Goal: Task Accomplishment & Management: Manage account settings

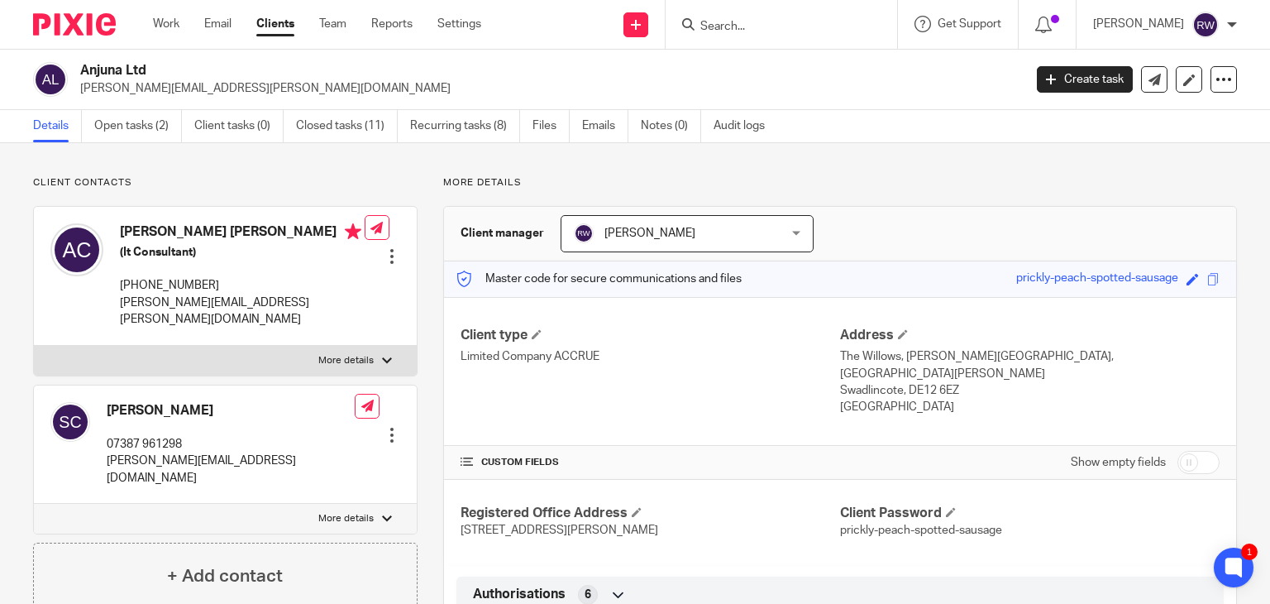
click at [729, 17] on form at bounding box center [787, 24] width 176 height 21
click at [734, 29] on input "Search" at bounding box center [773, 27] width 149 height 15
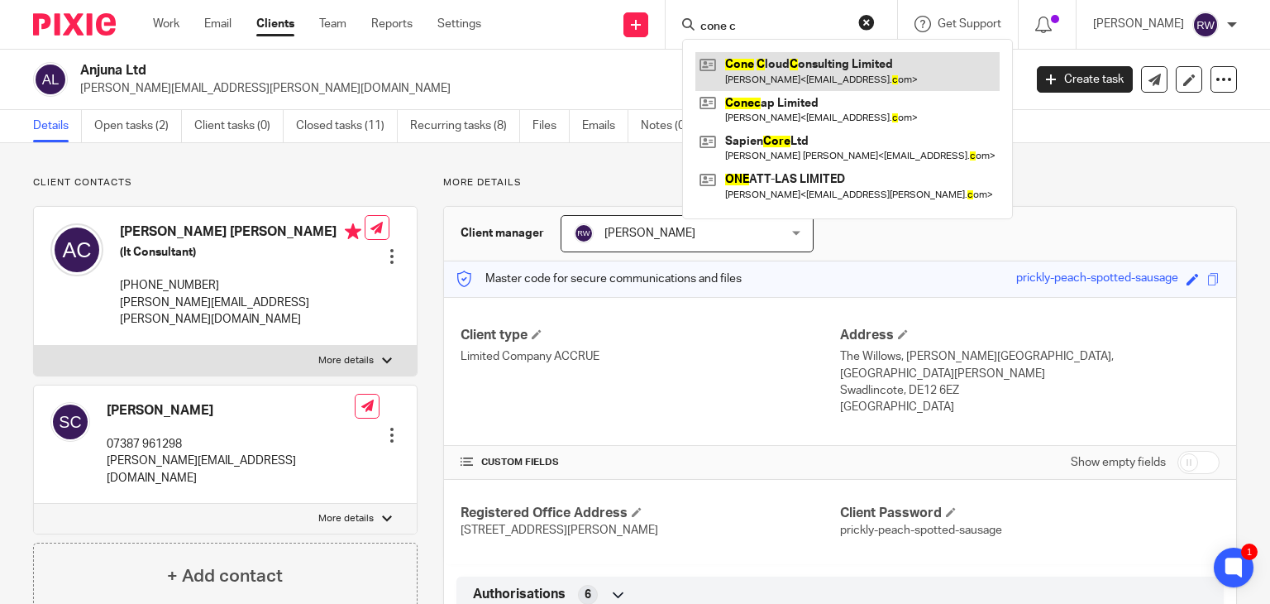
type input "cone c"
click at [804, 65] on link at bounding box center [847, 71] width 304 height 38
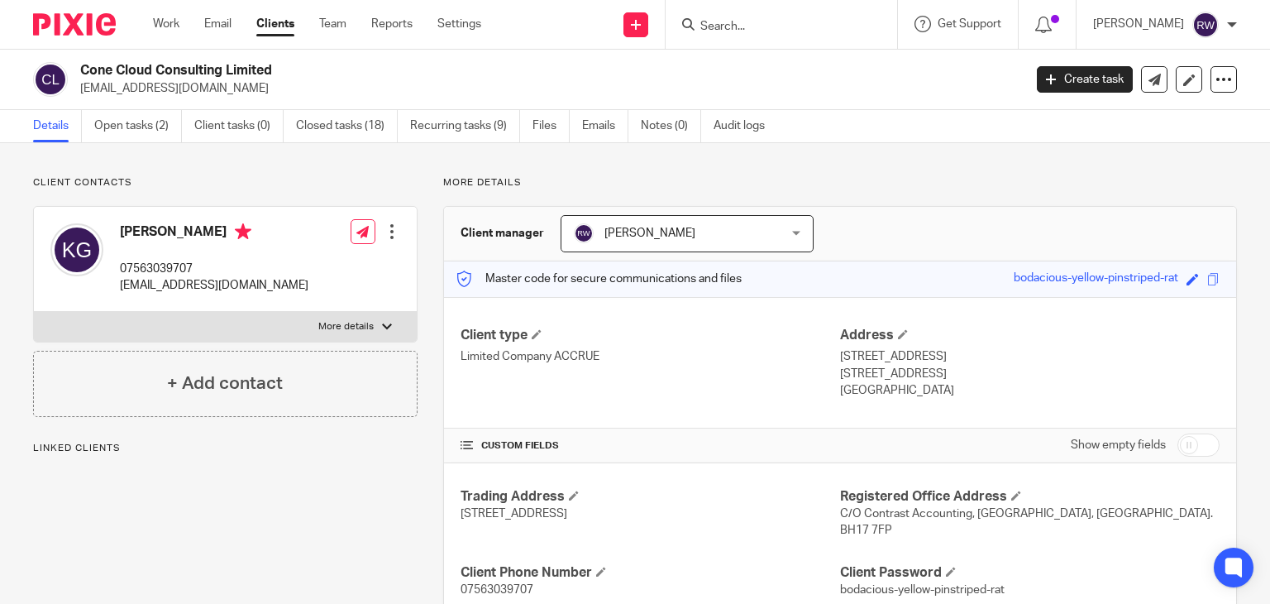
click at [153, 127] on link "Open tasks (2)" at bounding box center [138, 126] width 88 height 32
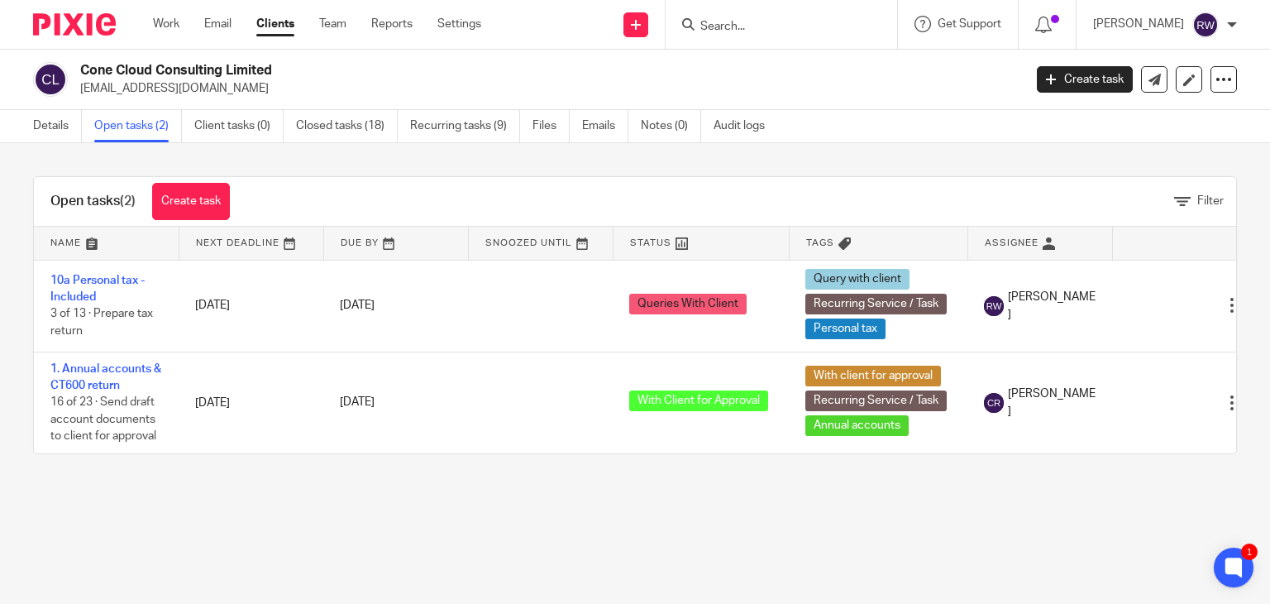
click at [746, 30] on input "Search" at bounding box center [773, 27] width 149 height 15
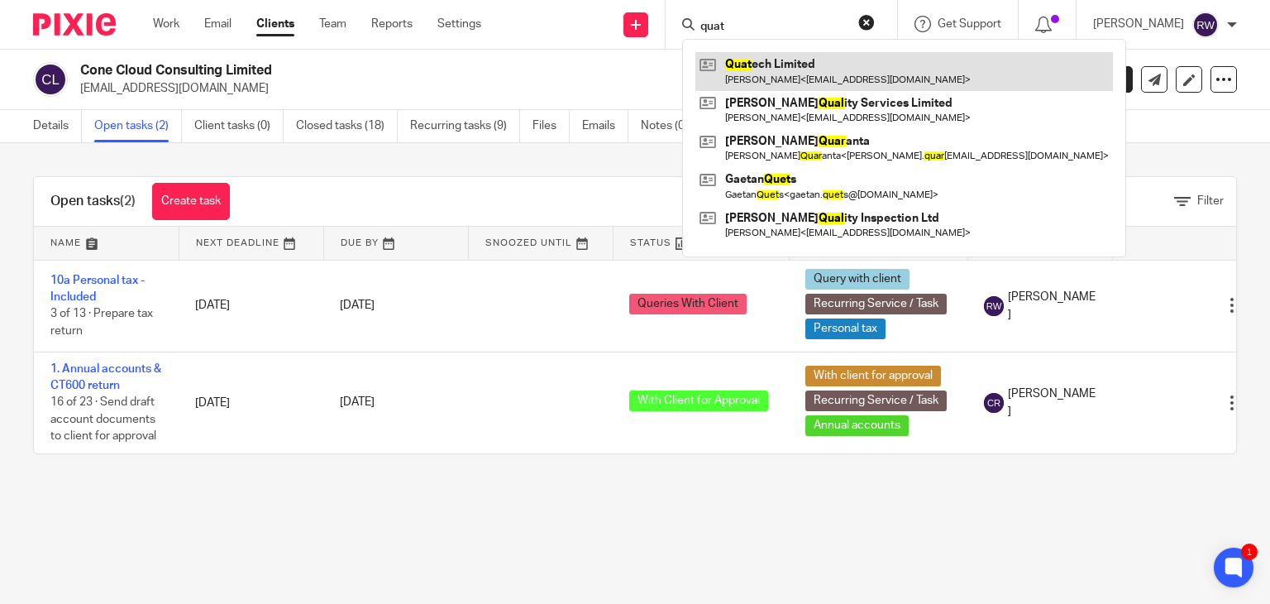
type input "quat"
click at [767, 64] on link at bounding box center [904, 71] width 418 height 38
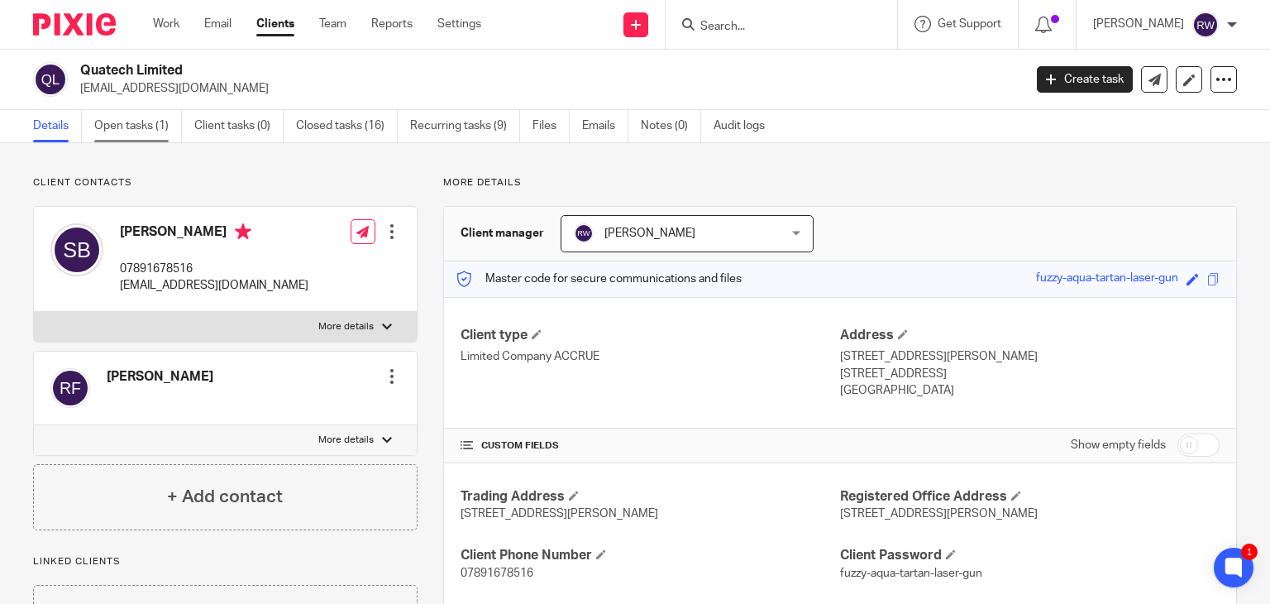
click at [118, 127] on link "Open tasks (1)" at bounding box center [138, 126] width 88 height 32
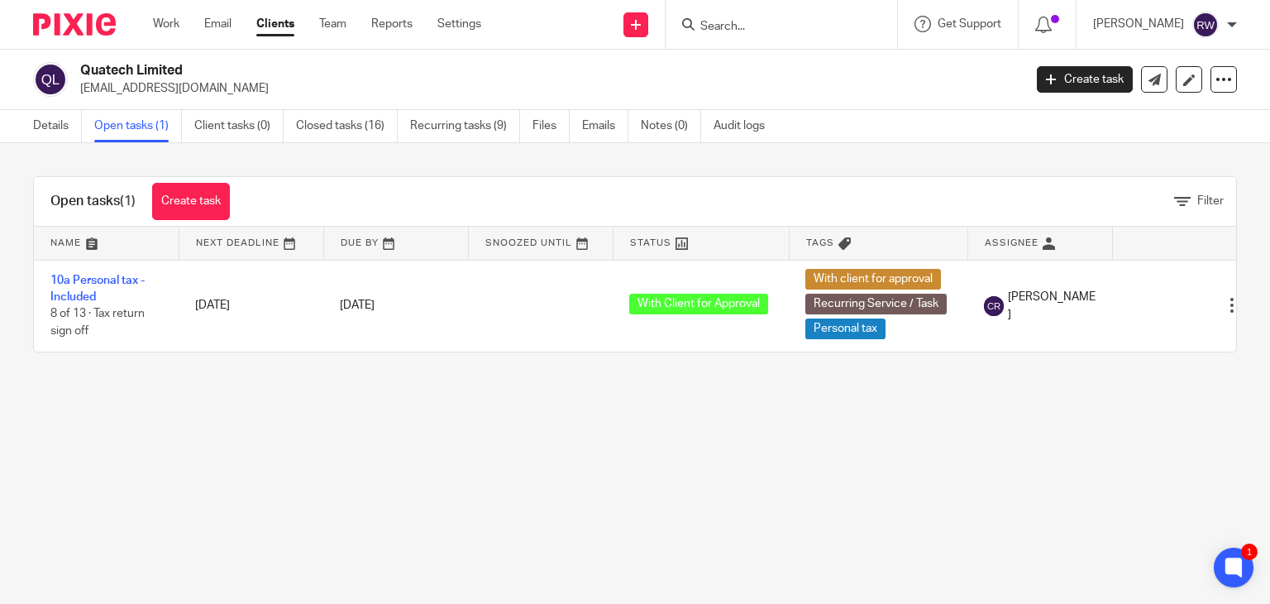
click at [762, 14] on form at bounding box center [787, 24] width 176 height 21
click at [748, 31] on input "Search" at bounding box center [773, 27] width 149 height 15
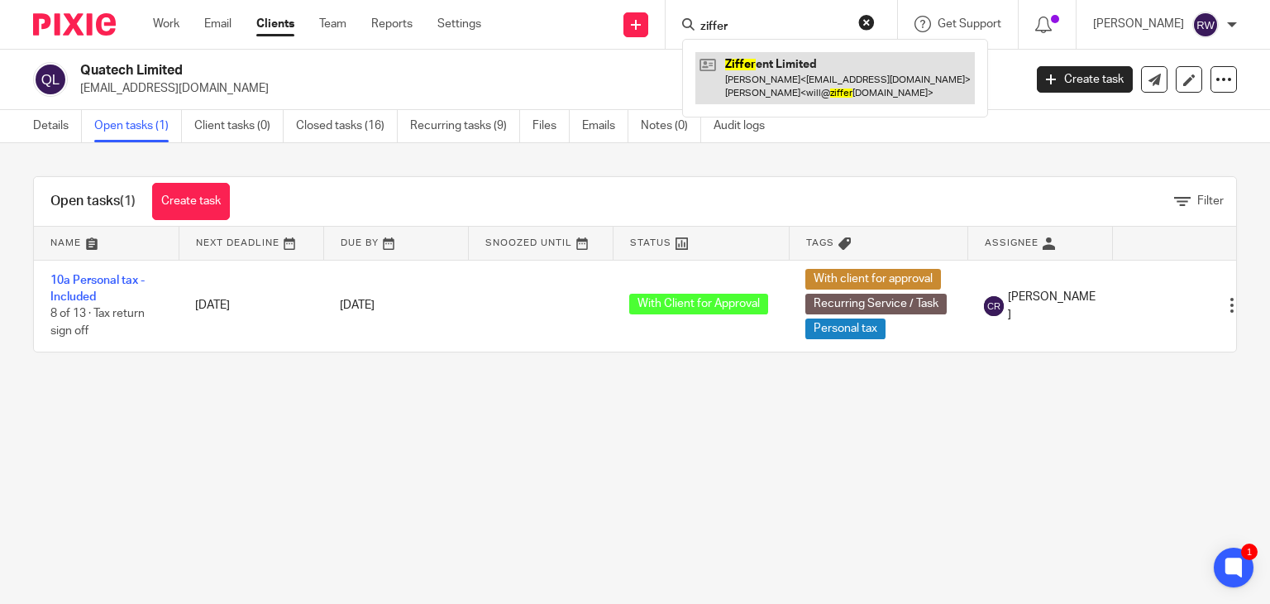
type input "ziffer"
click at [750, 80] on link at bounding box center [835, 77] width 280 height 51
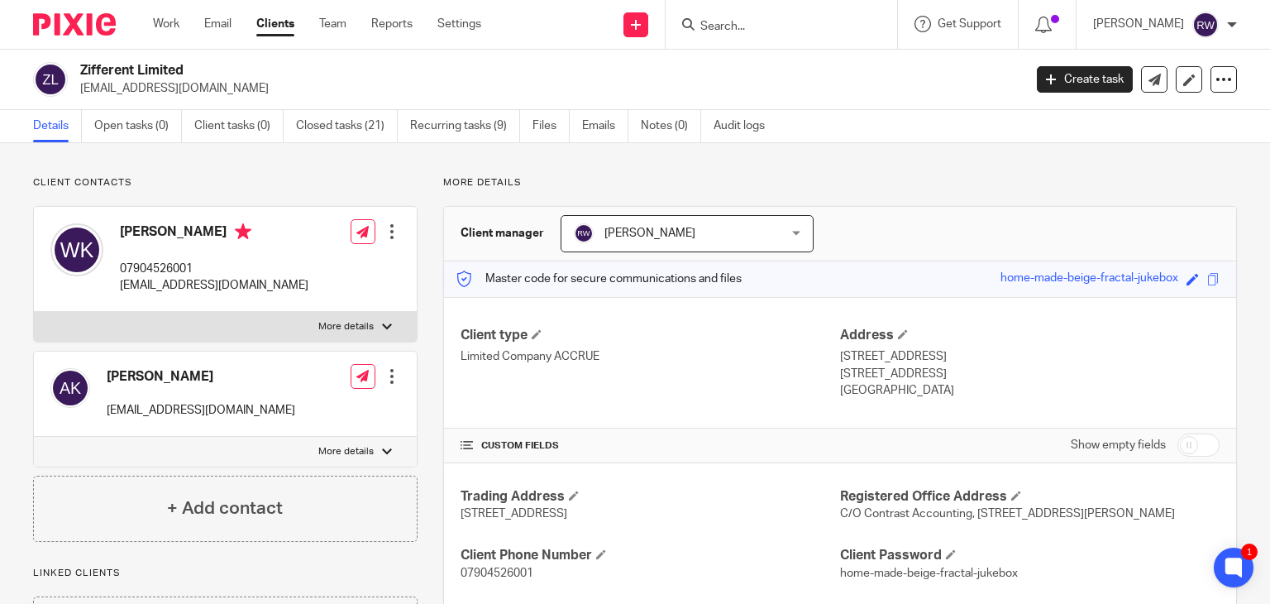
click at [741, 24] on input "Search" at bounding box center [773, 27] width 149 height 15
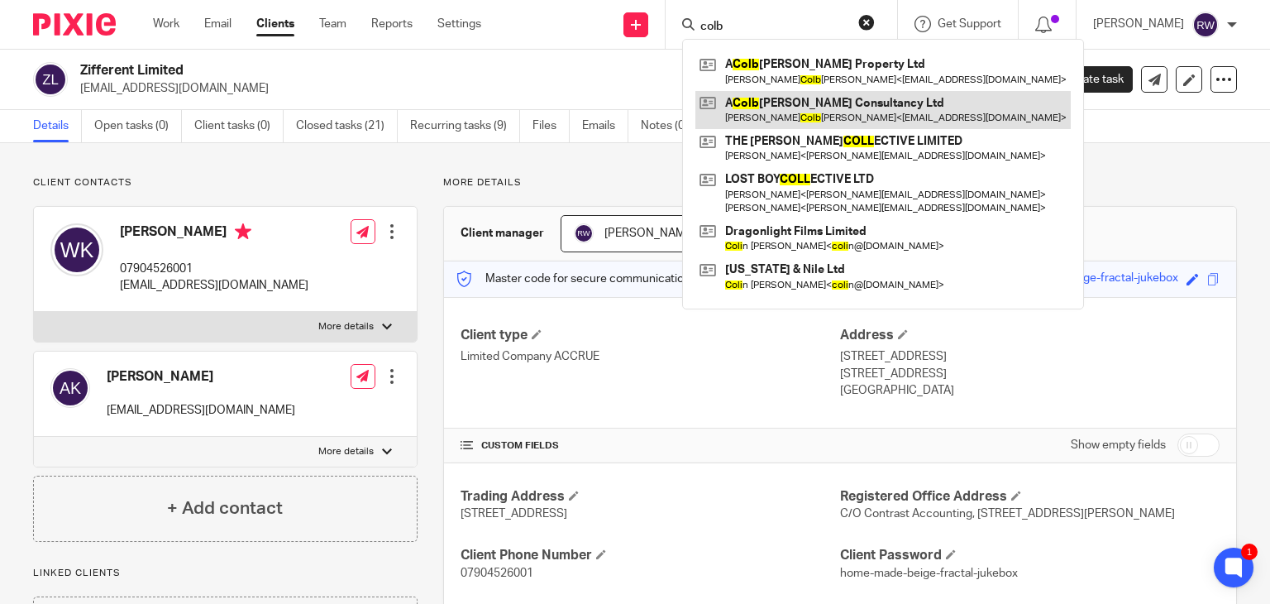
type input "colb"
click at [791, 91] on link at bounding box center [882, 110] width 375 height 38
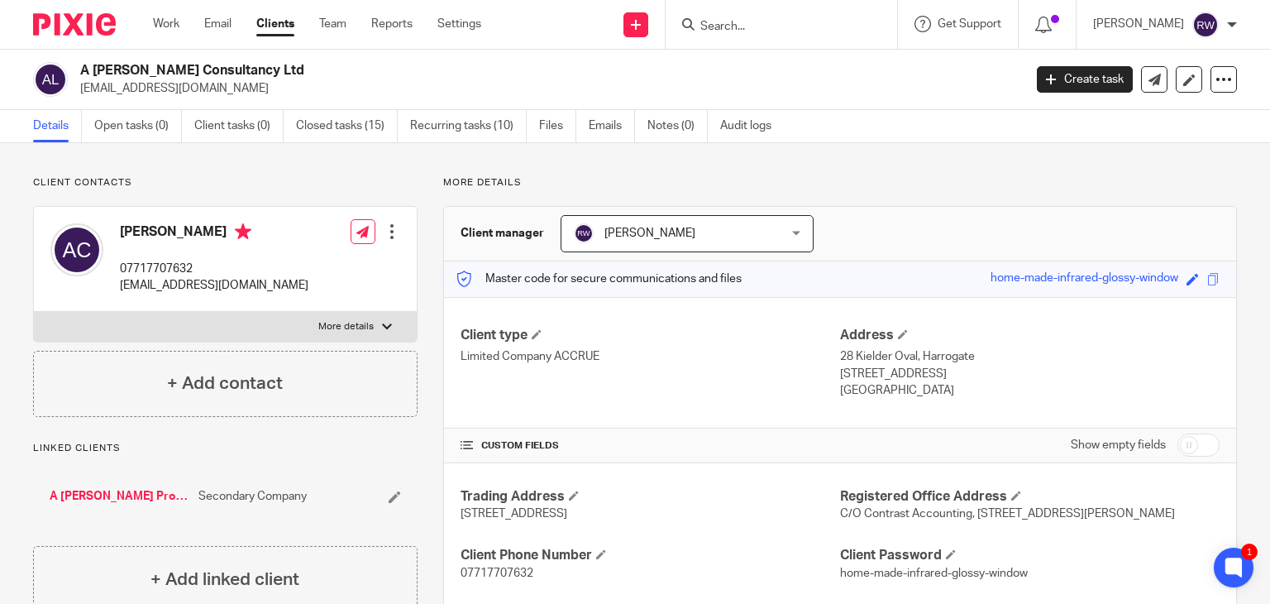
click at [799, 22] on input "Search" at bounding box center [773, 27] width 149 height 15
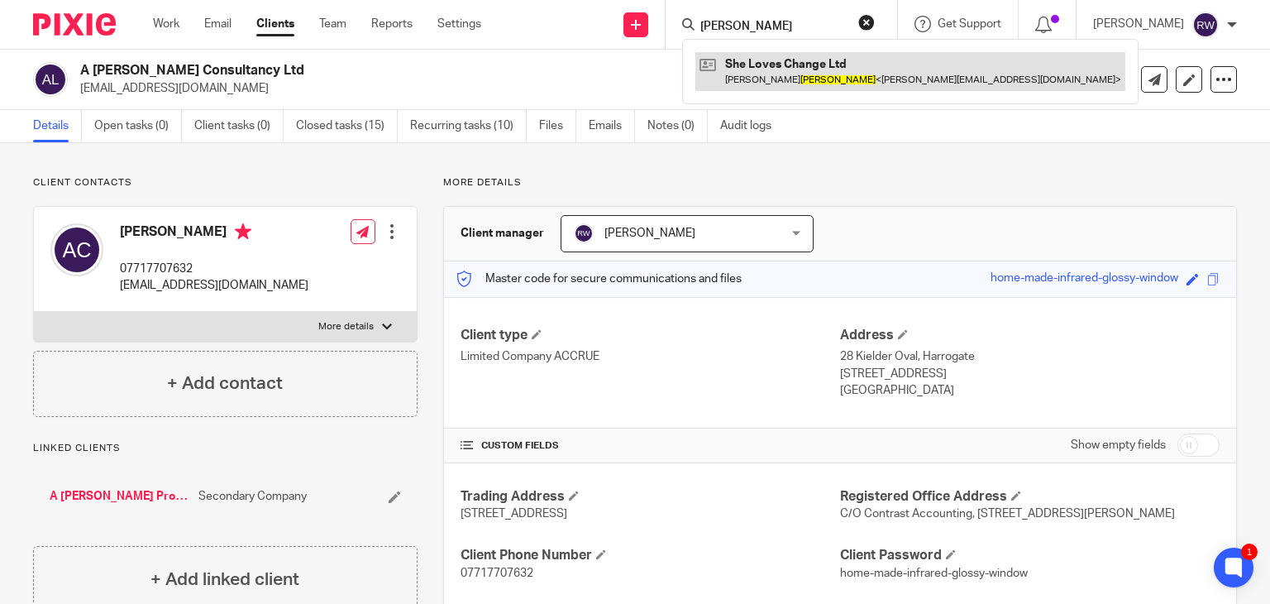
type input "[PERSON_NAME]"
click at [845, 67] on link at bounding box center [910, 71] width 430 height 38
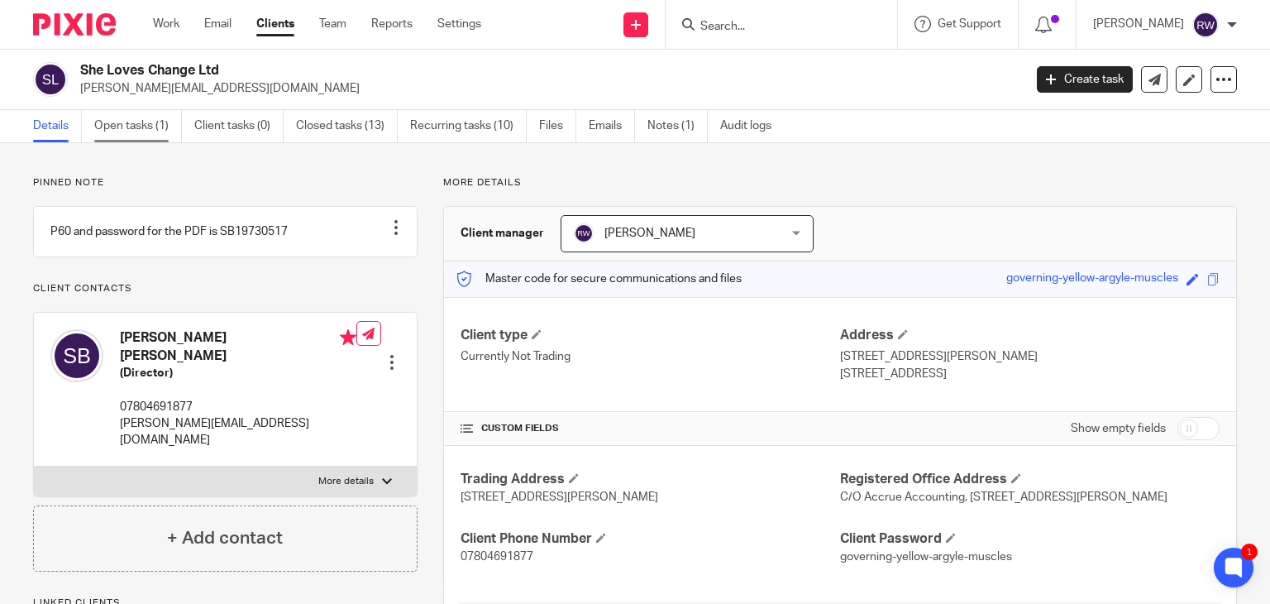
click at [140, 127] on link "Open tasks (1)" at bounding box center [138, 126] width 88 height 32
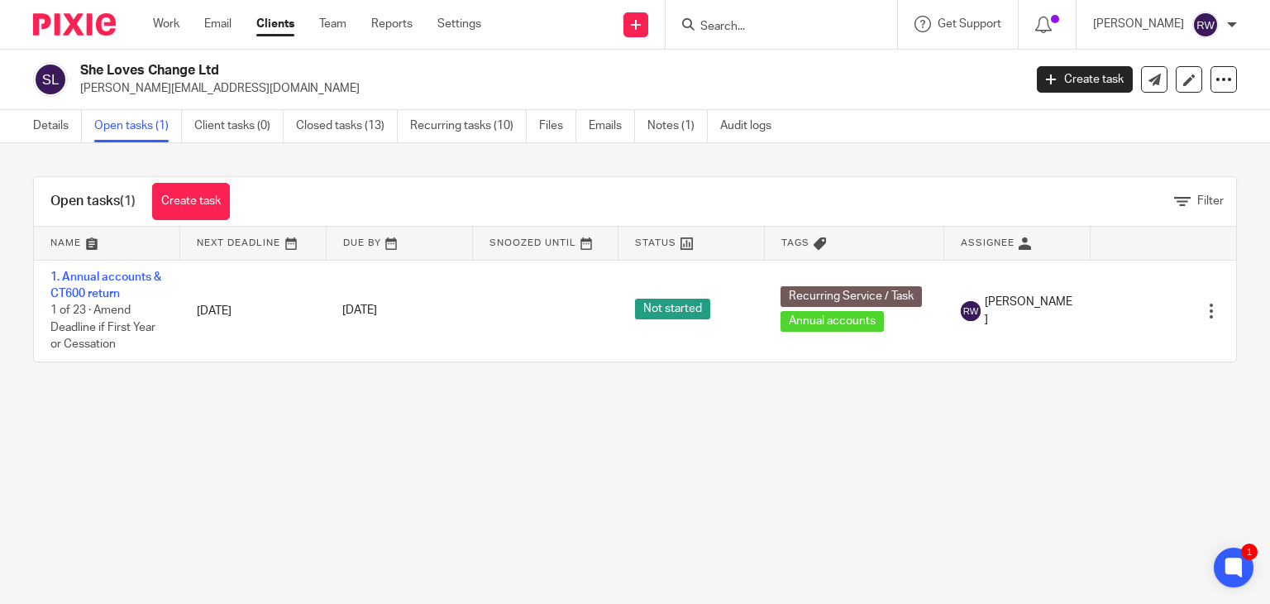
click at [734, 32] on input "Search" at bounding box center [773, 27] width 149 height 15
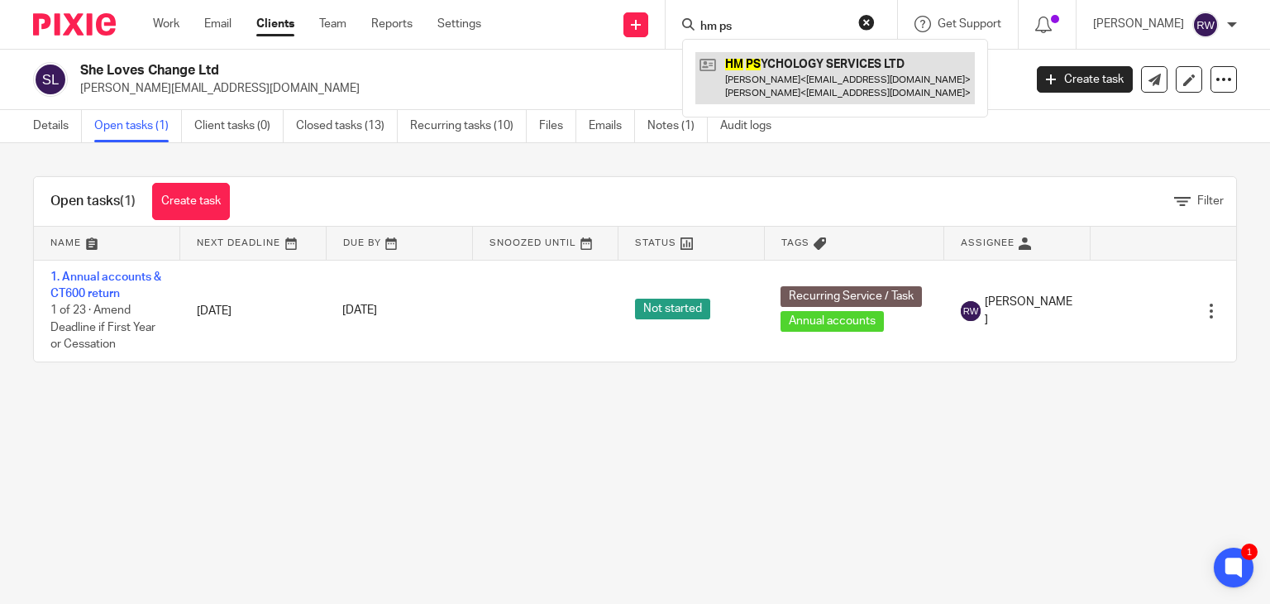
type input "hm ps"
click at [764, 64] on link at bounding box center [835, 77] width 280 height 51
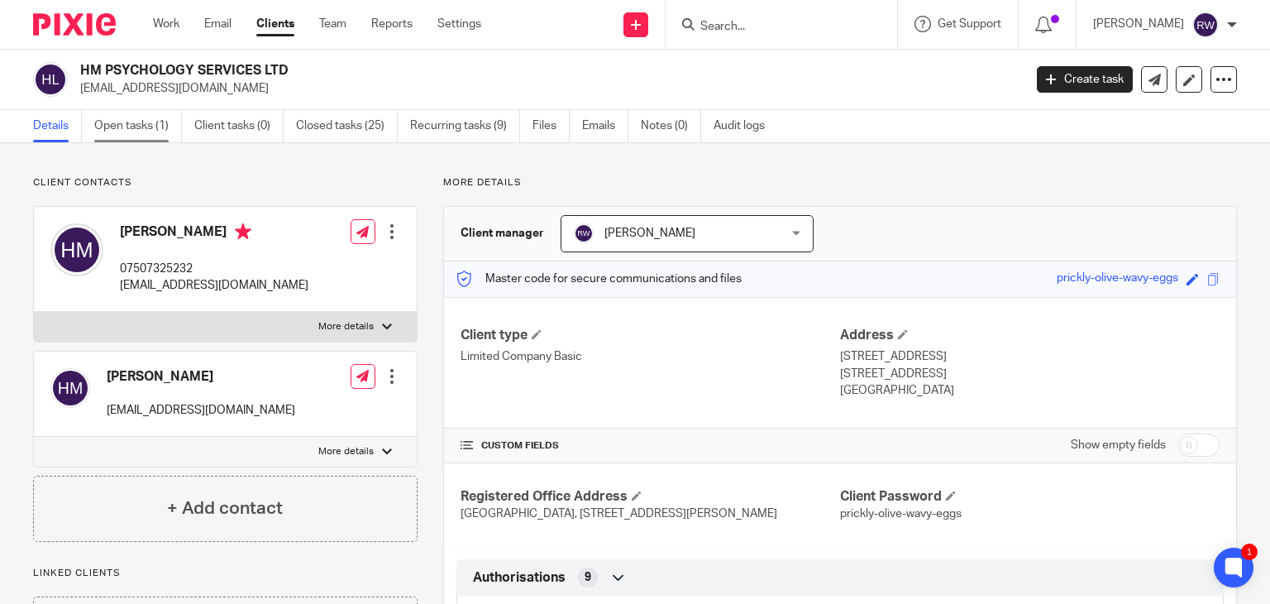
click at [132, 125] on link "Open tasks (1)" at bounding box center [138, 126] width 88 height 32
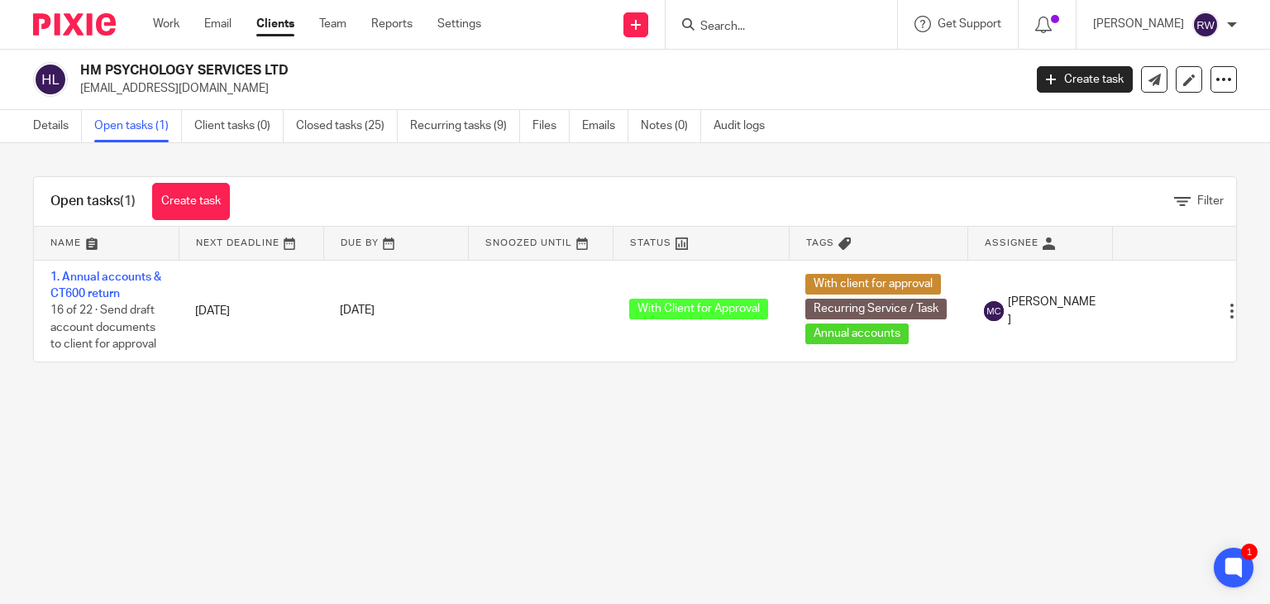
click at [742, 25] on input "Search" at bounding box center [773, 27] width 149 height 15
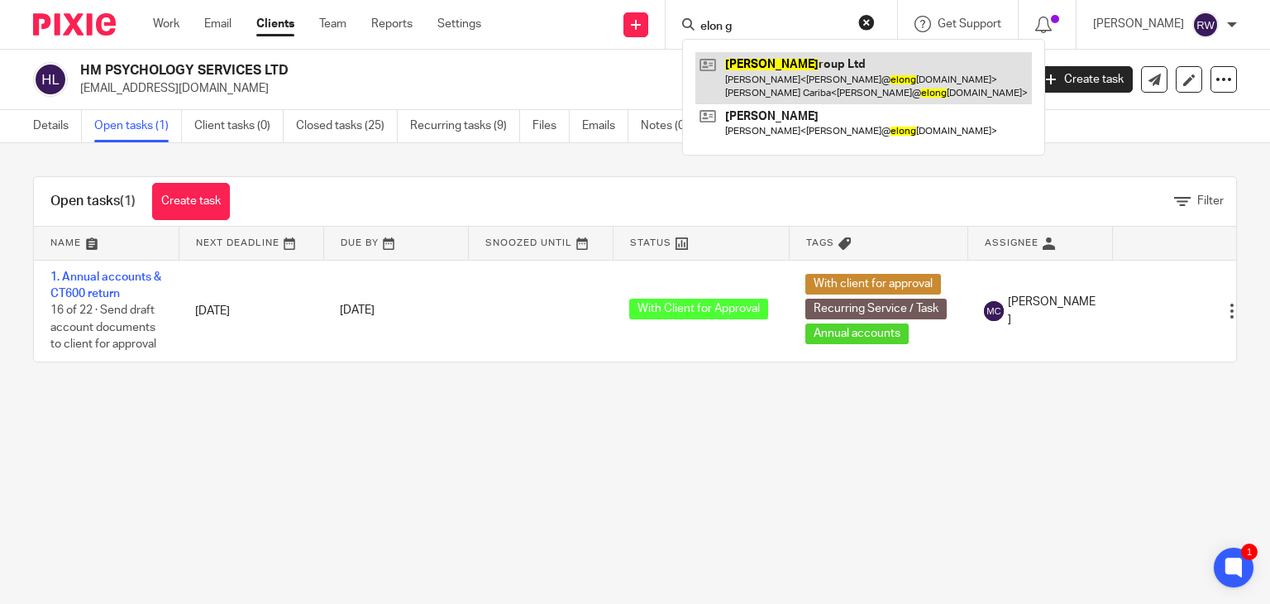
type input "elon g"
click at [803, 83] on link at bounding box center [863, 77] width 337 height 51
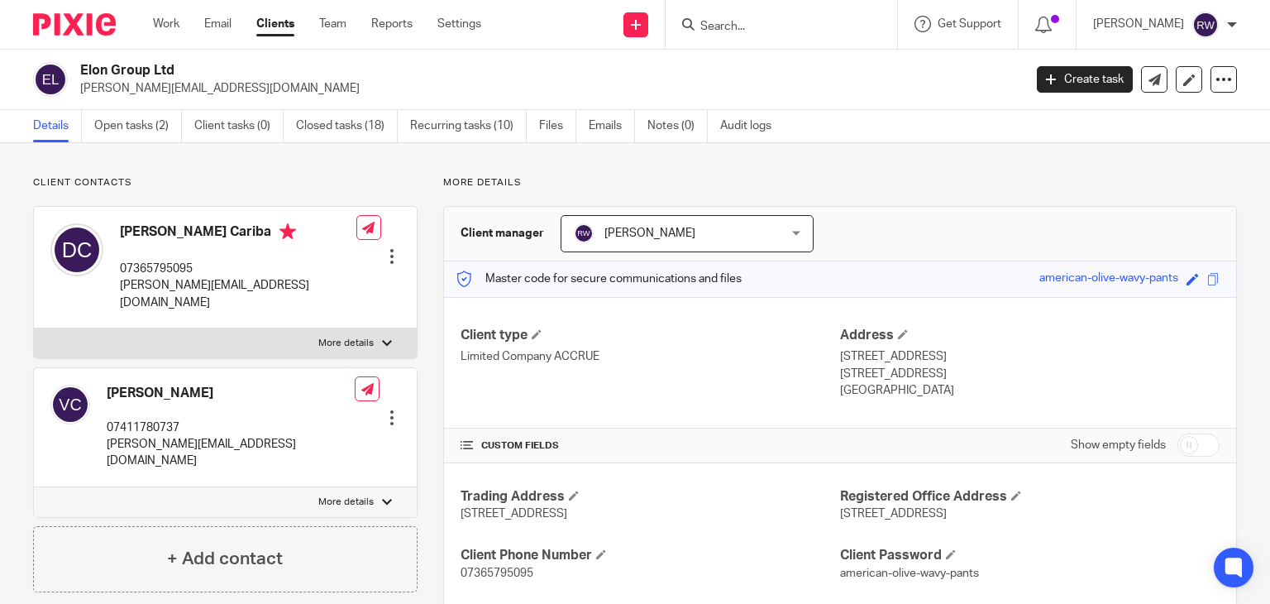
click at [120, 134] on link "Open tasks (2)" at bounding box center [138, 126] width 88 height 32
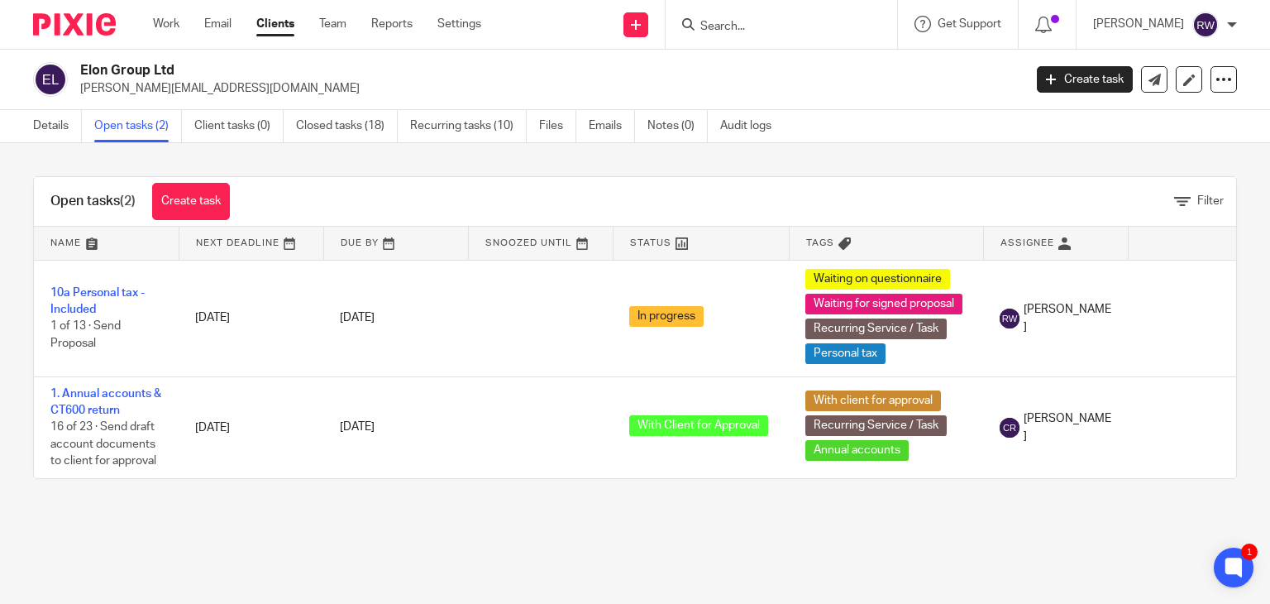
click at [749, 24] on input "Search" at bounding box center [773, 27] width 149 height 15
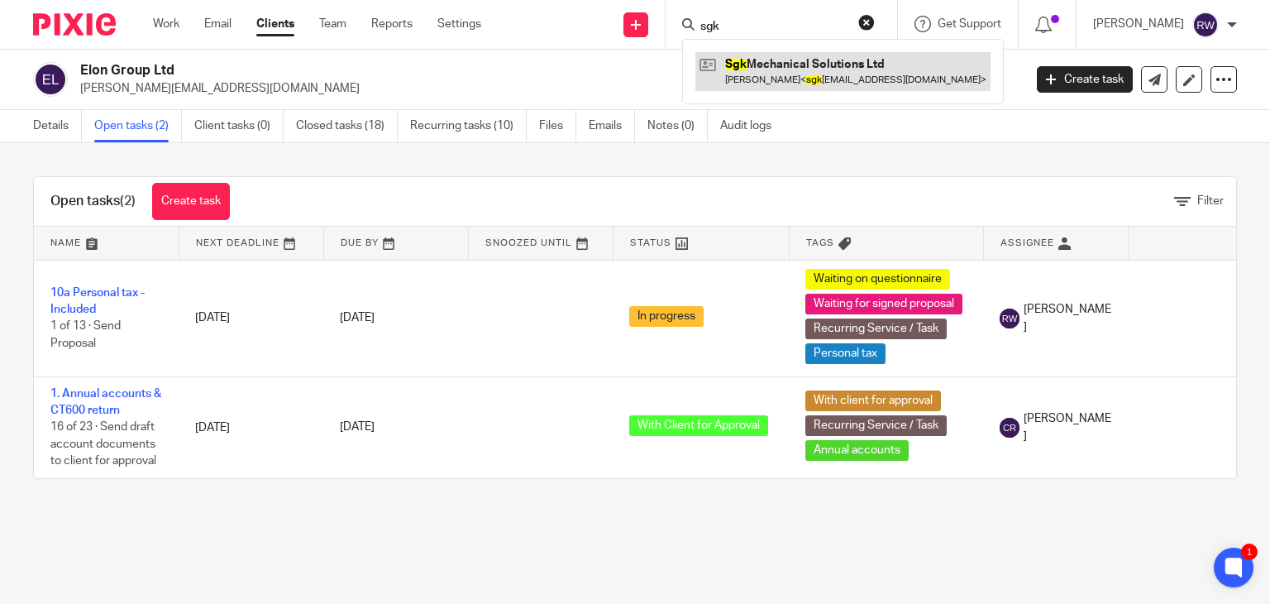
type input "sgk"
click at [787, 70] on link at bounding box center [842, 71] width 295 height 38
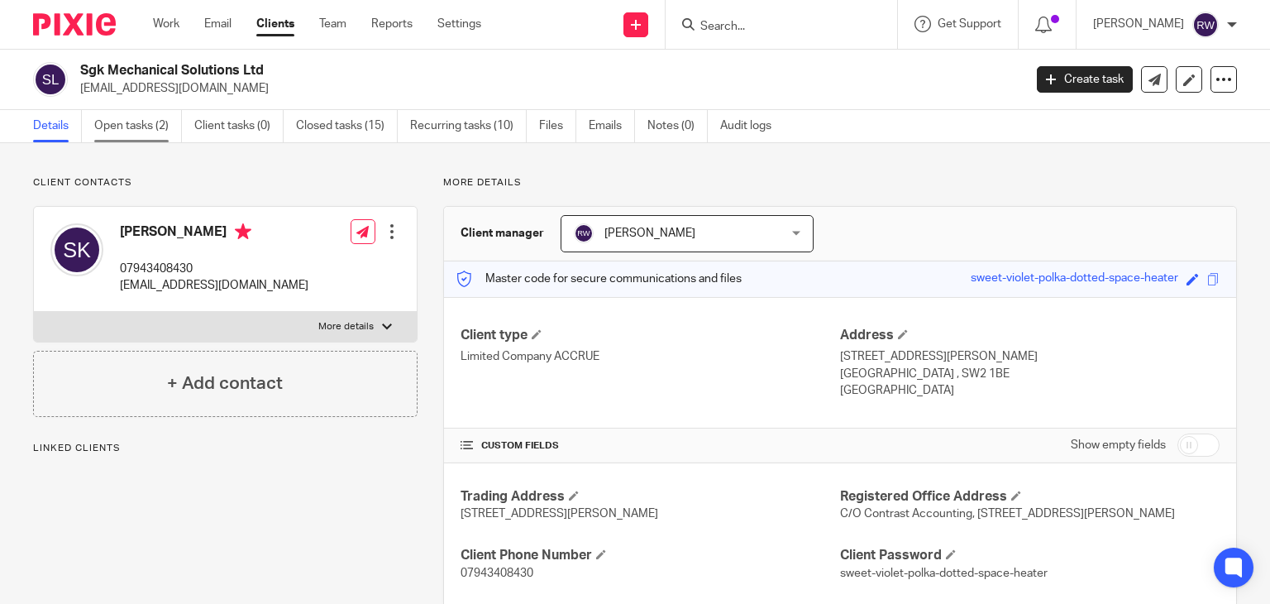
click at [155, 135] on link "Open tasks (2)" at bounding box center [138, 126] width 88 height 32
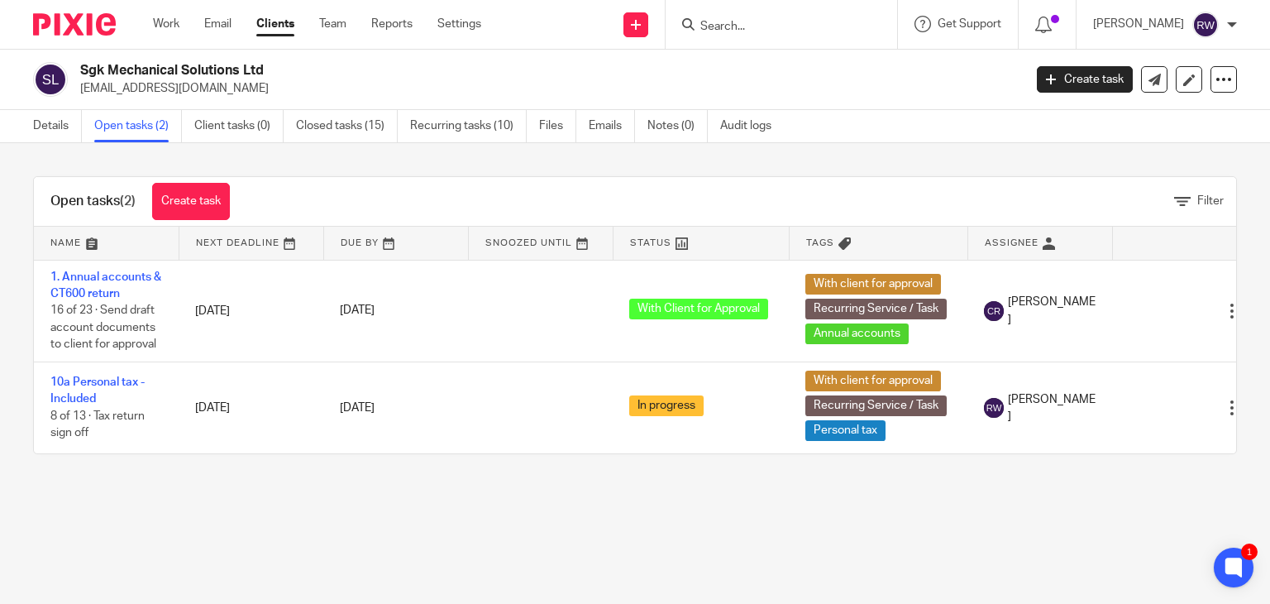
click at [744, 13] on div at bounding box center [782, 24] width 232 height 49
click at [744, 26] on input "Search" at bounding box center [773, 27] width 149 height 15
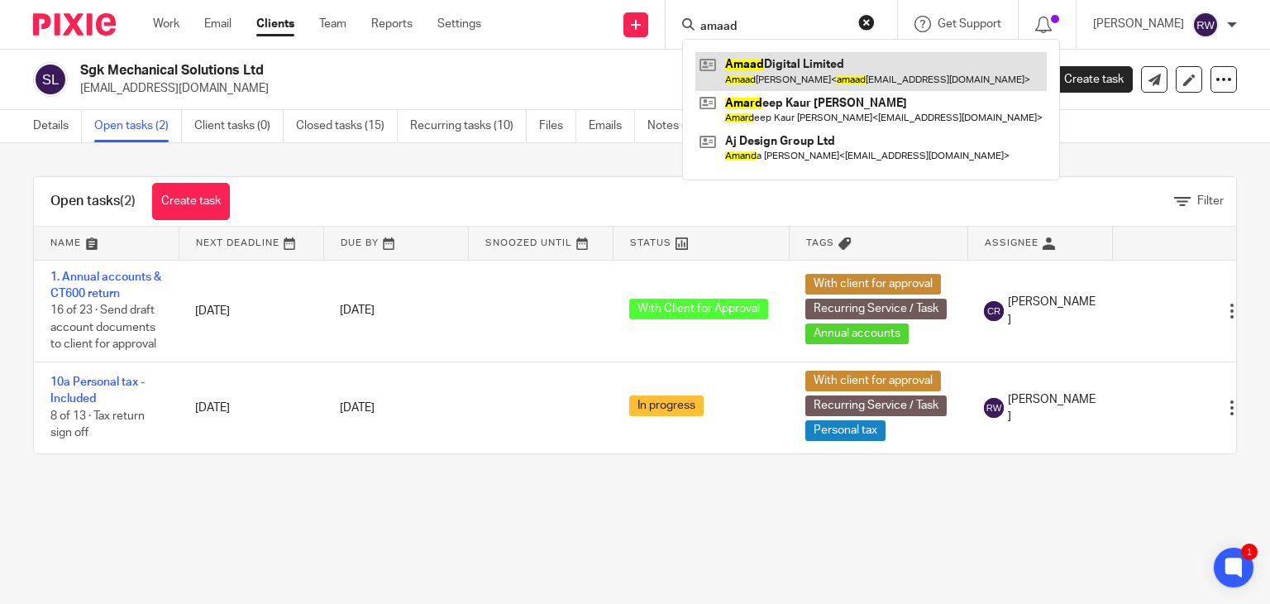
type input "amaad"
click at [743, 61] on link at bounding box center [870, 71] width 351 height 38
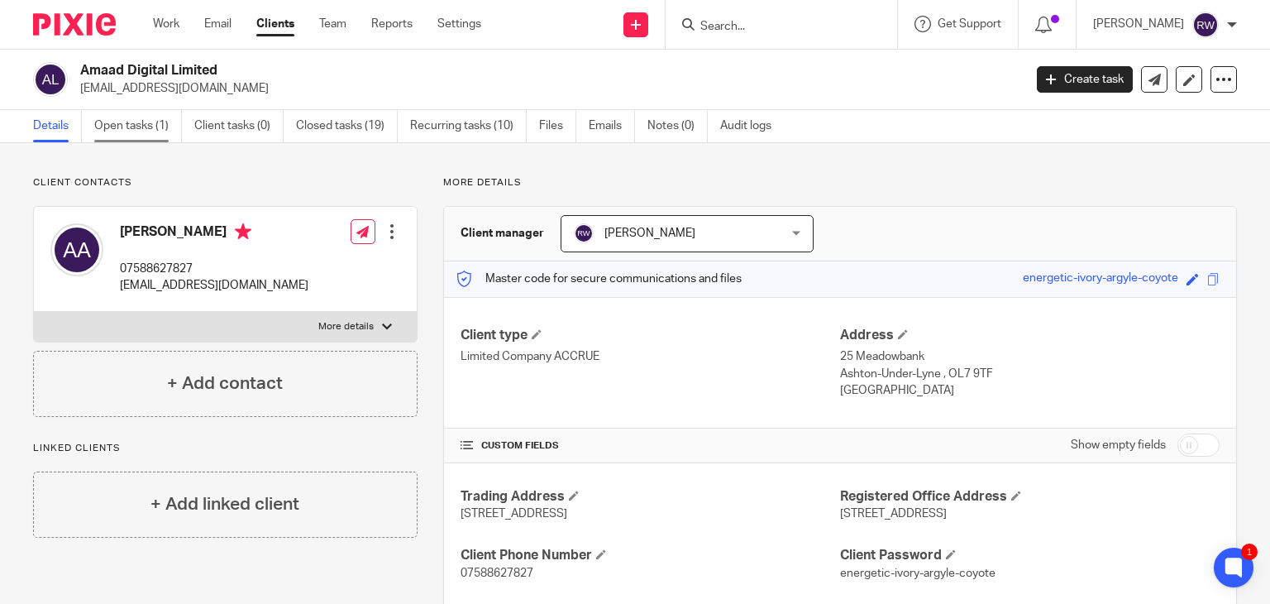
click at [131, 138] on link "Open tasks (1)" at bounding box center [138, 126] width 88 height 32
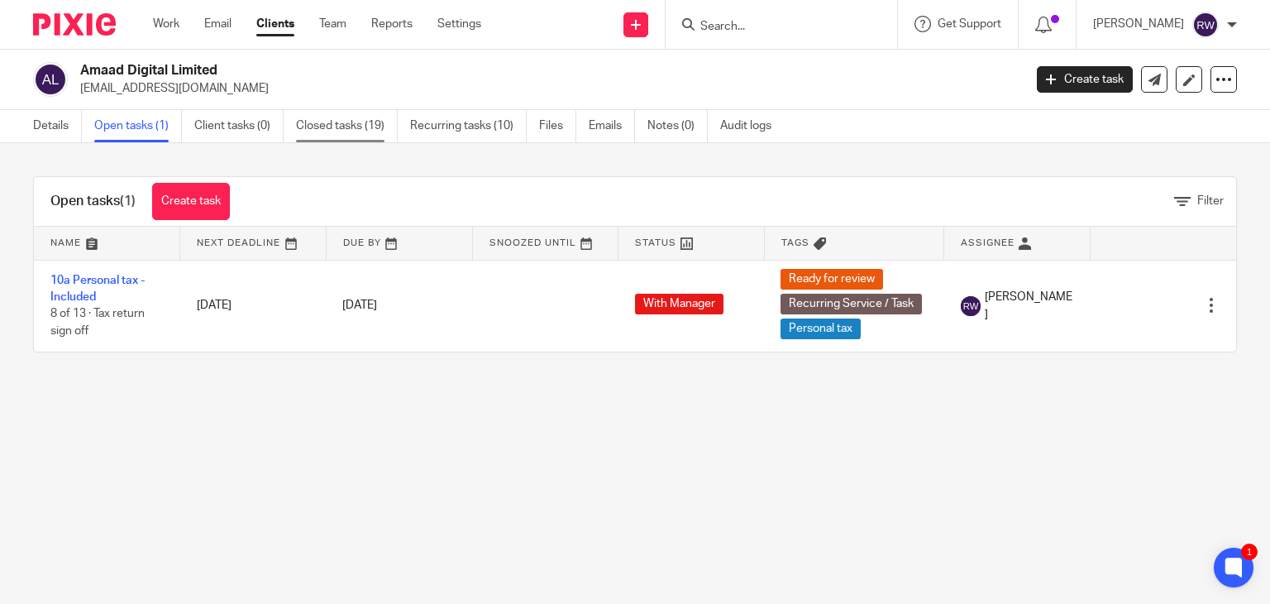
click at [347, 127] on link "Closed tasks (19)" at bounding box center [347, 126] width 102 height 32
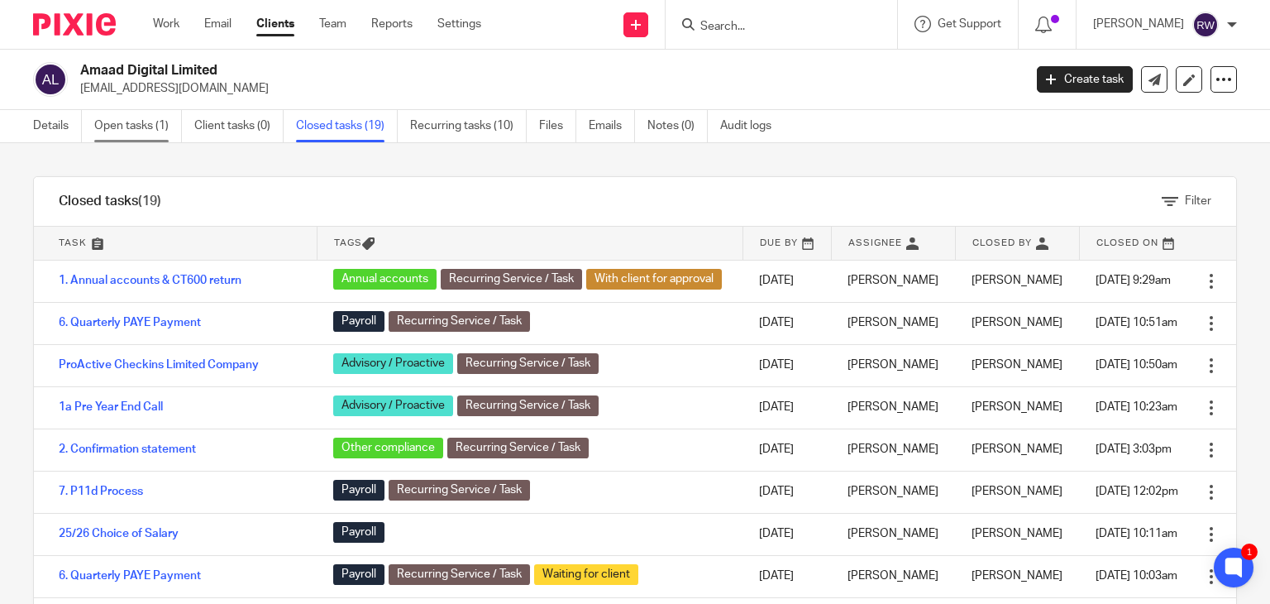
click at [164, 132] on link "Open tasks (1)" at bounding box center [138, 126] width 88 height 32
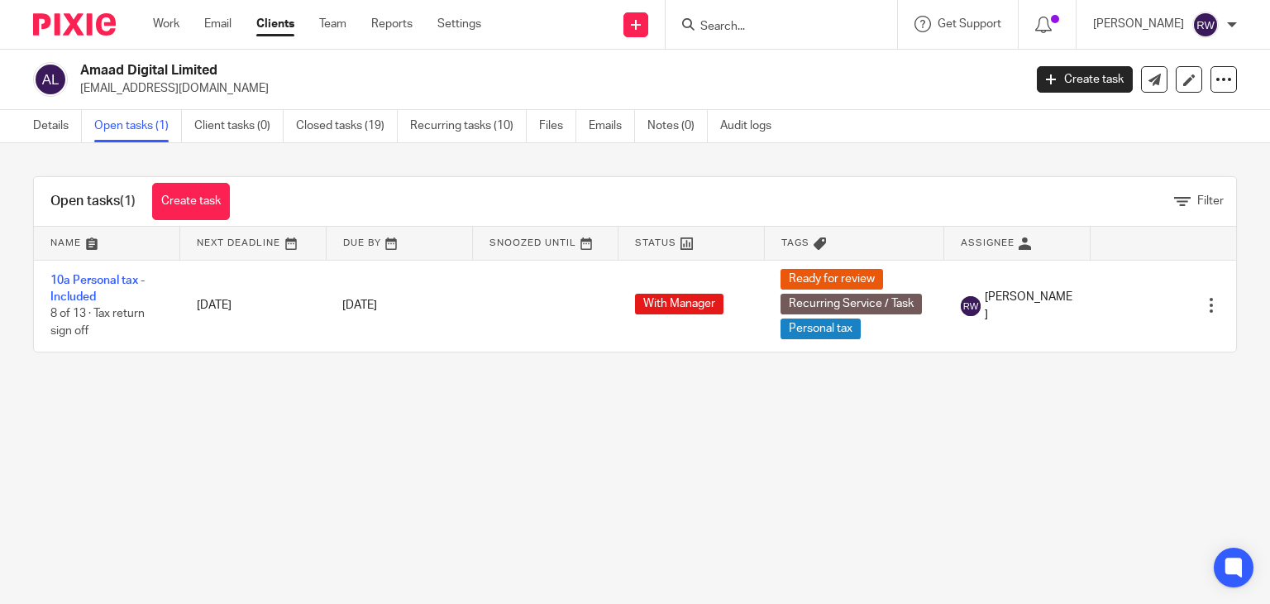
click at [141, 269] on td "10a Personal tax - Included 8 of 13 · Tax return sign off" at bounding box center [107, 306] width 146 height 92
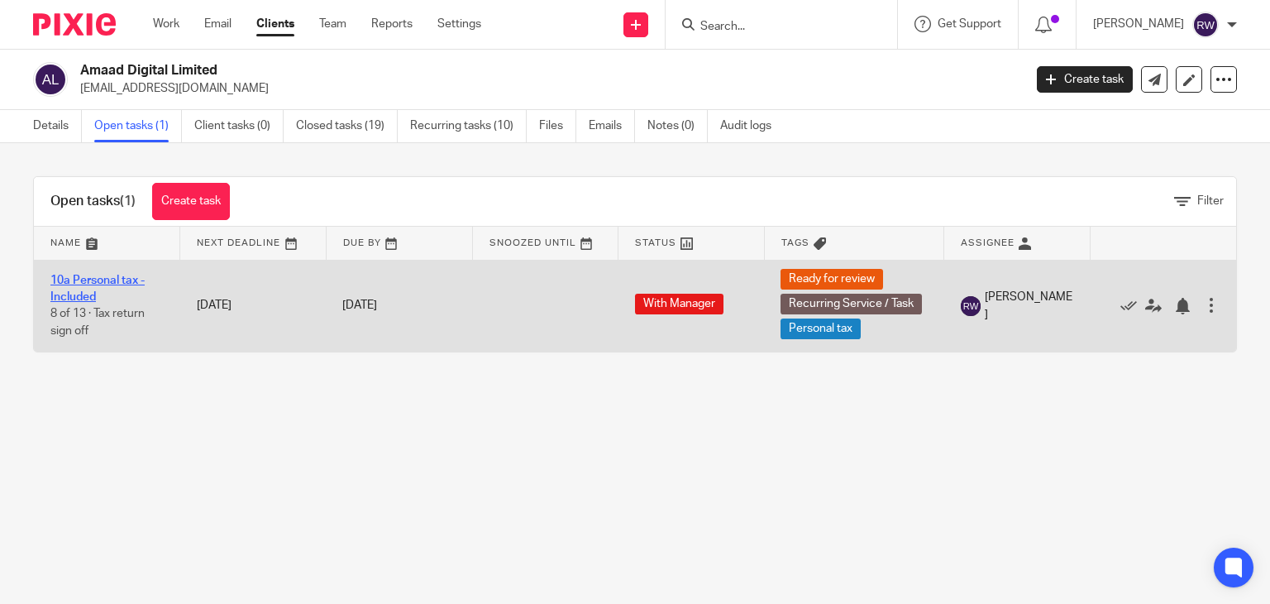
click at [130, 277] on link "10a Personal tax - Included" at bounding box center [97, 289] width 94 height 28
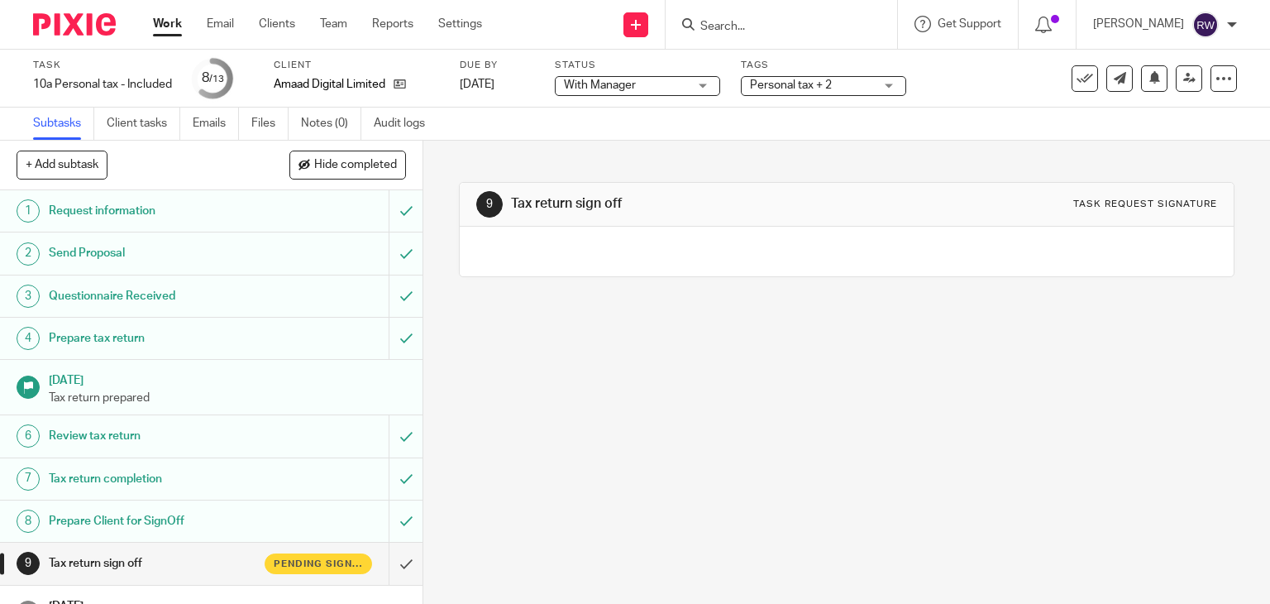
scroll to position [195, 0]
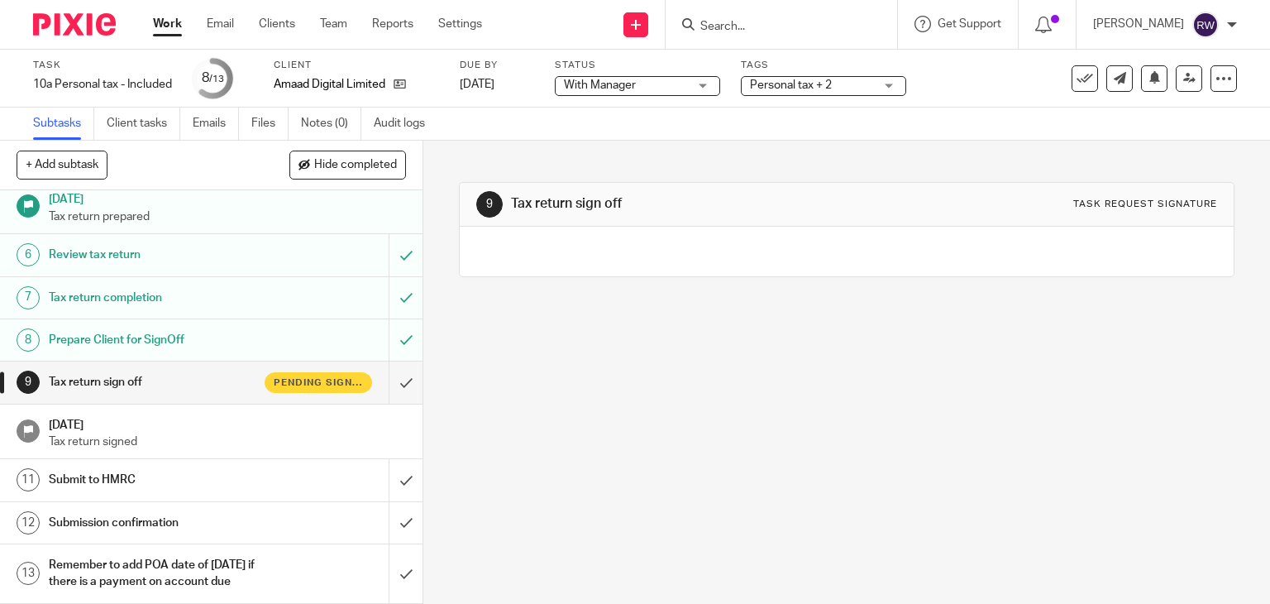
click at [151, 370] on h1 "Tax return sign off" at bounding box center [157, 382] width 216 height 25
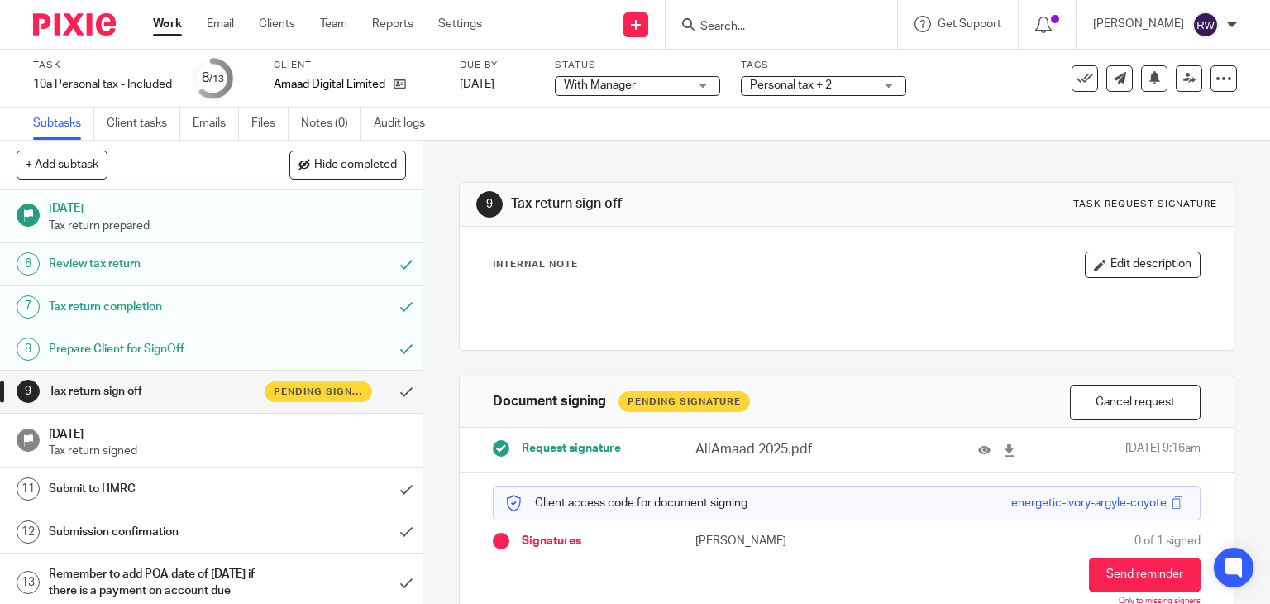
scroll to position [195, 0]
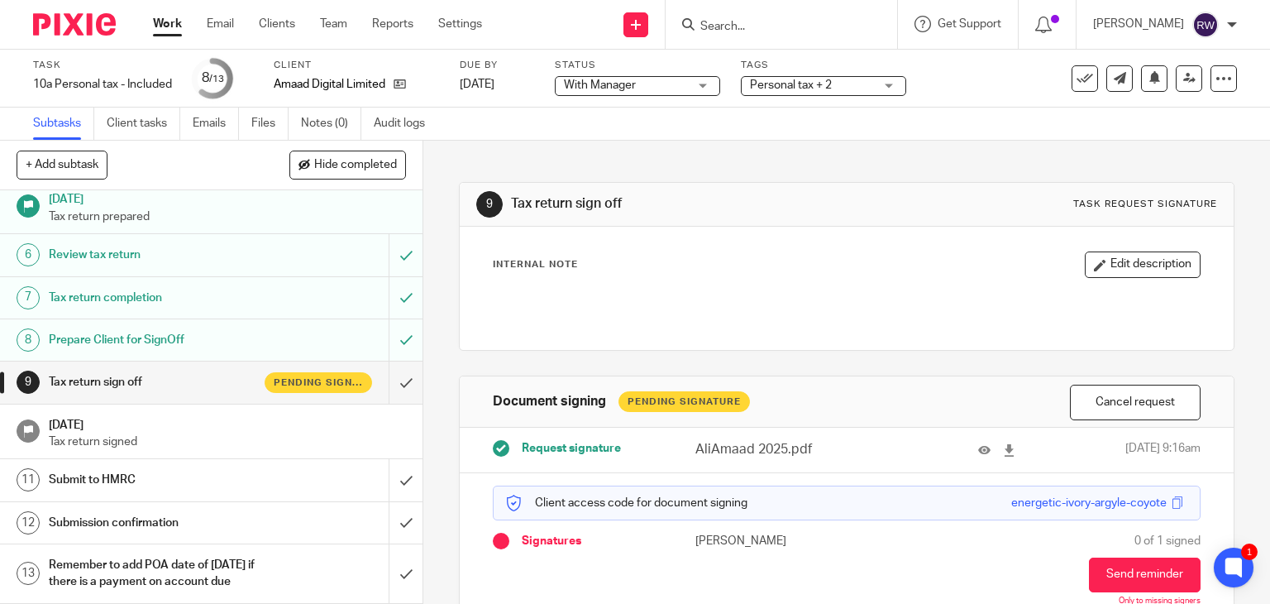
click at [873, 83] on span "Personal tax + 2" at bounding box center [812, 85] width 124 height 17
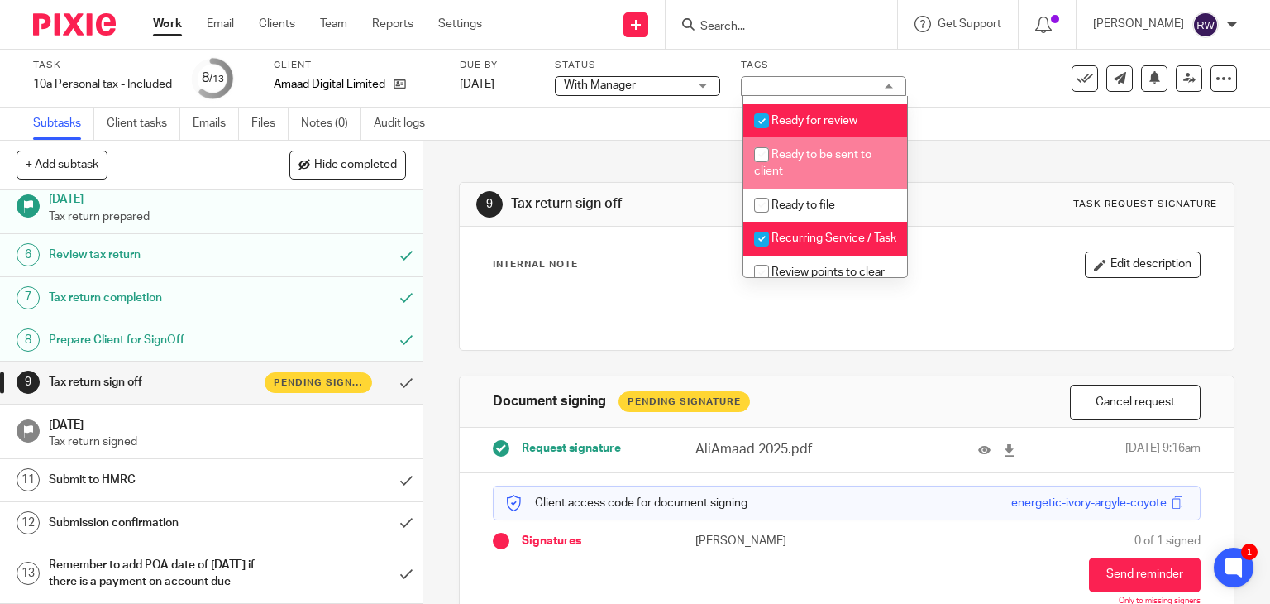
scroll to position [662, 0]
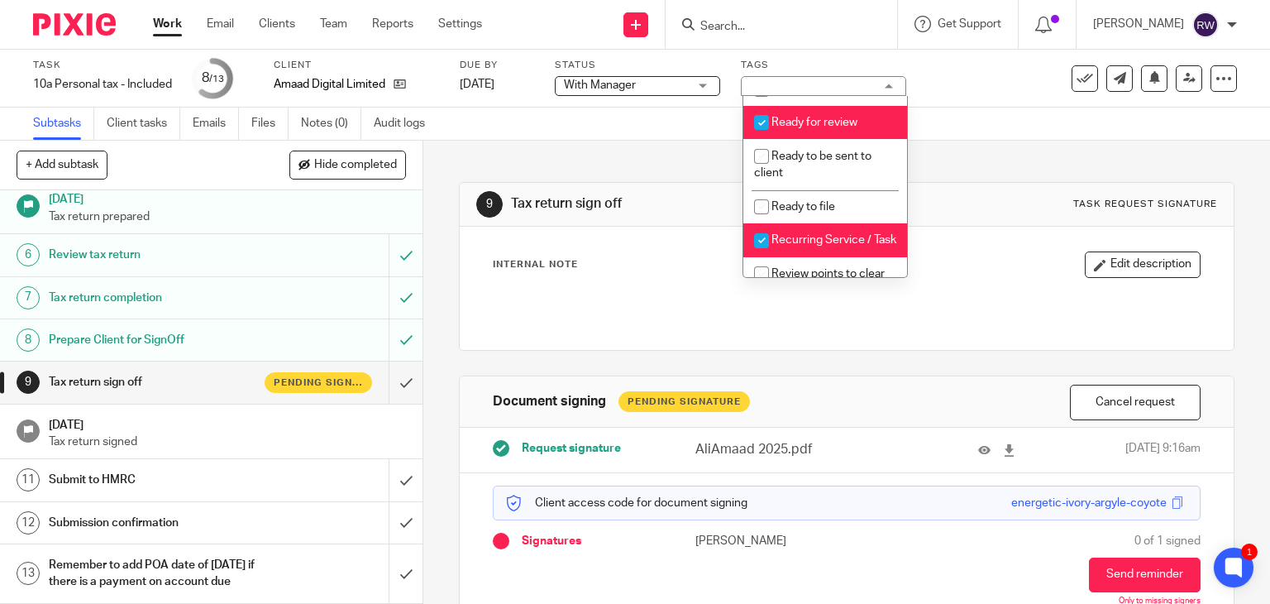
click at [816, 128] on span "Ready for review" at bounding box center [815, 123] width 86 height 12
checkbox input "false"
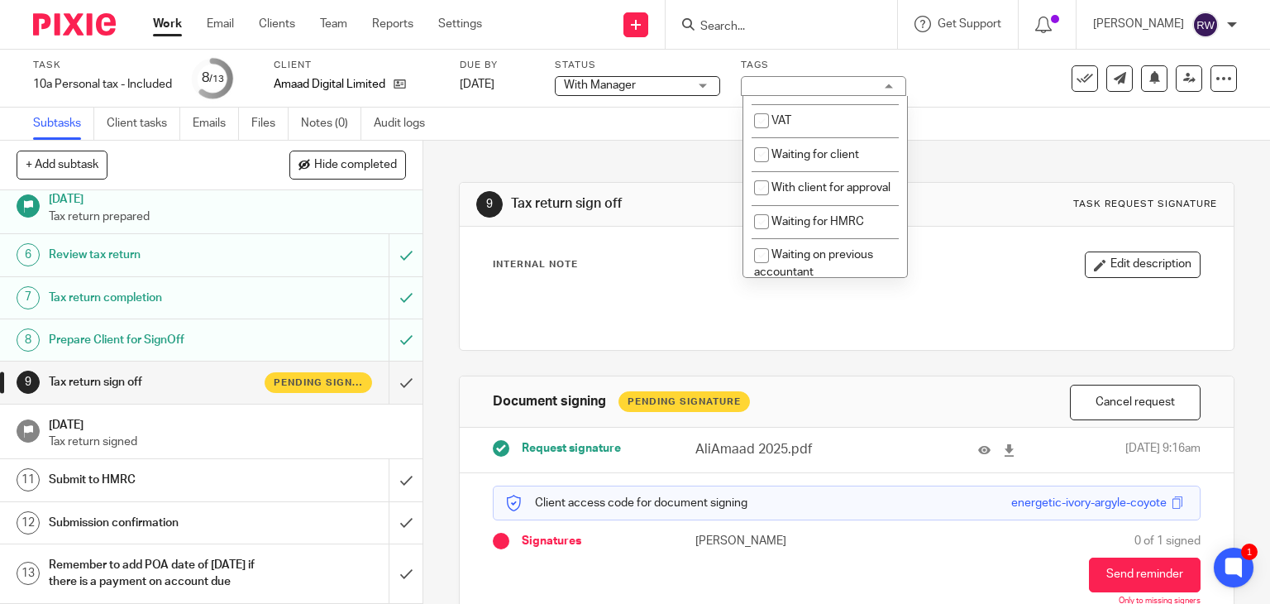
scroll to position [910, 0]
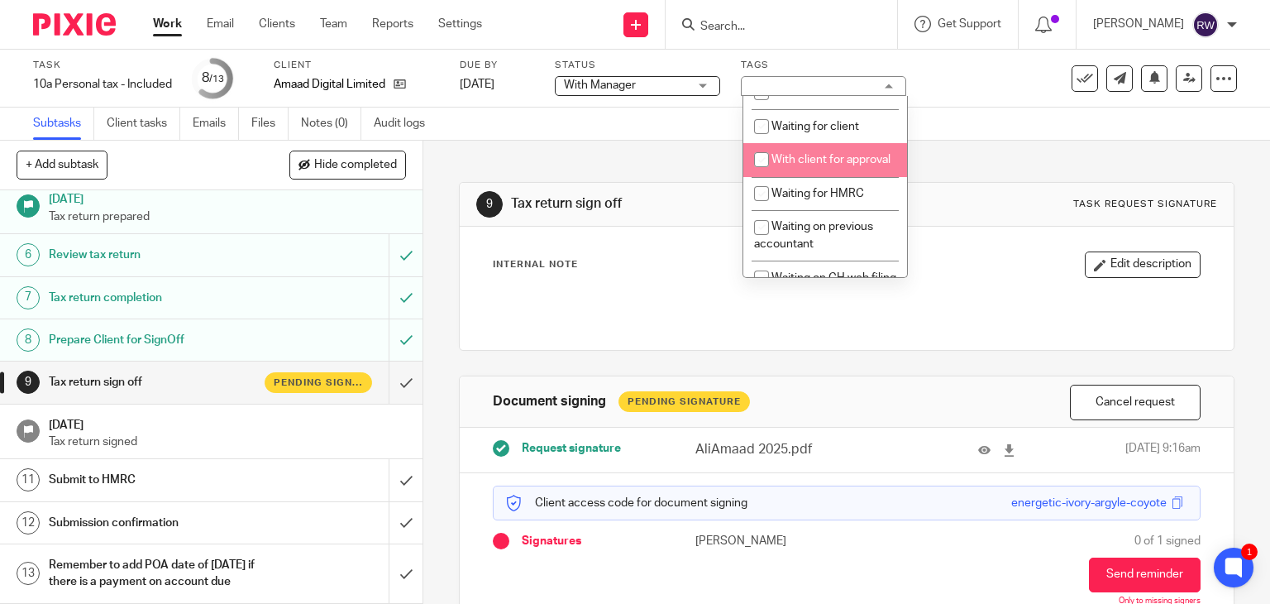
click at [826, 177] on li "With client for approval" at bounding box center [825, 160] width 164 height 34
checkbox input "true"
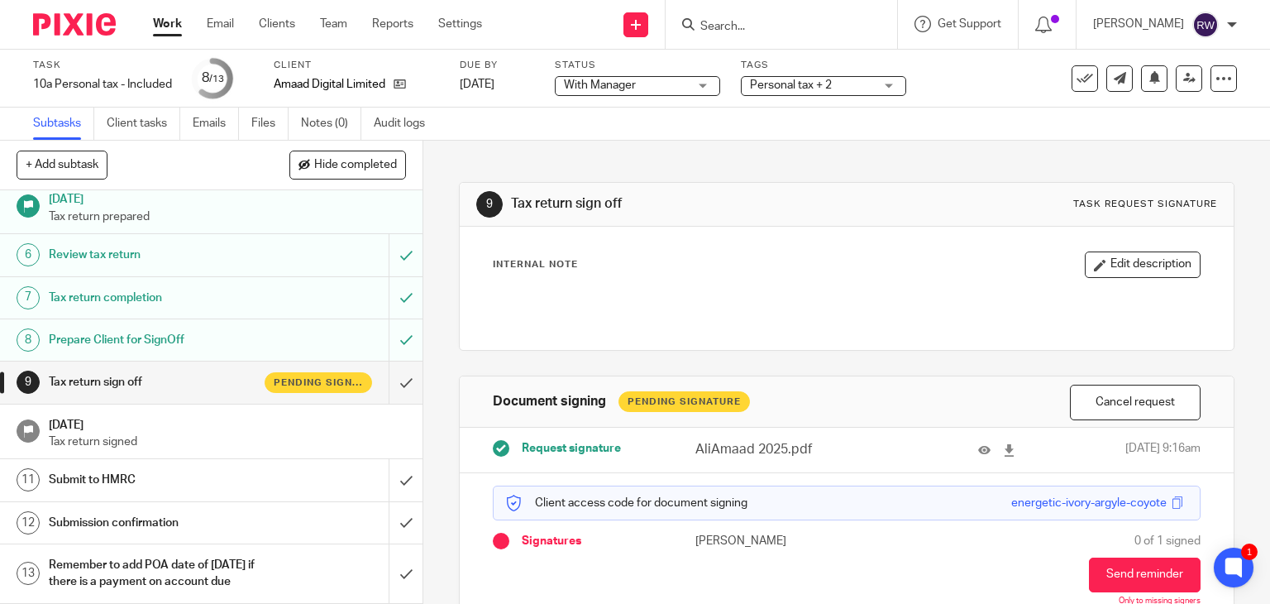
click at [808, 30] on input "Search" at bounding box center [773, 27] width 149 height 15
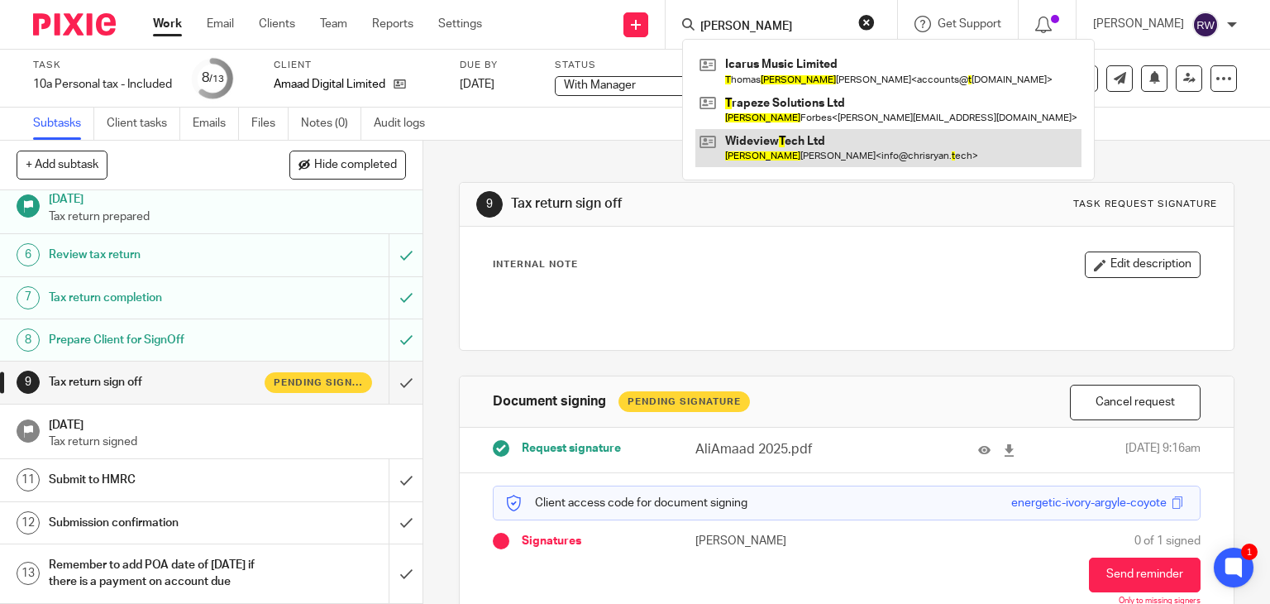
type input "christopher t"
click at [801, 157] on link at bounding box center [888, 148] width 386 height 38
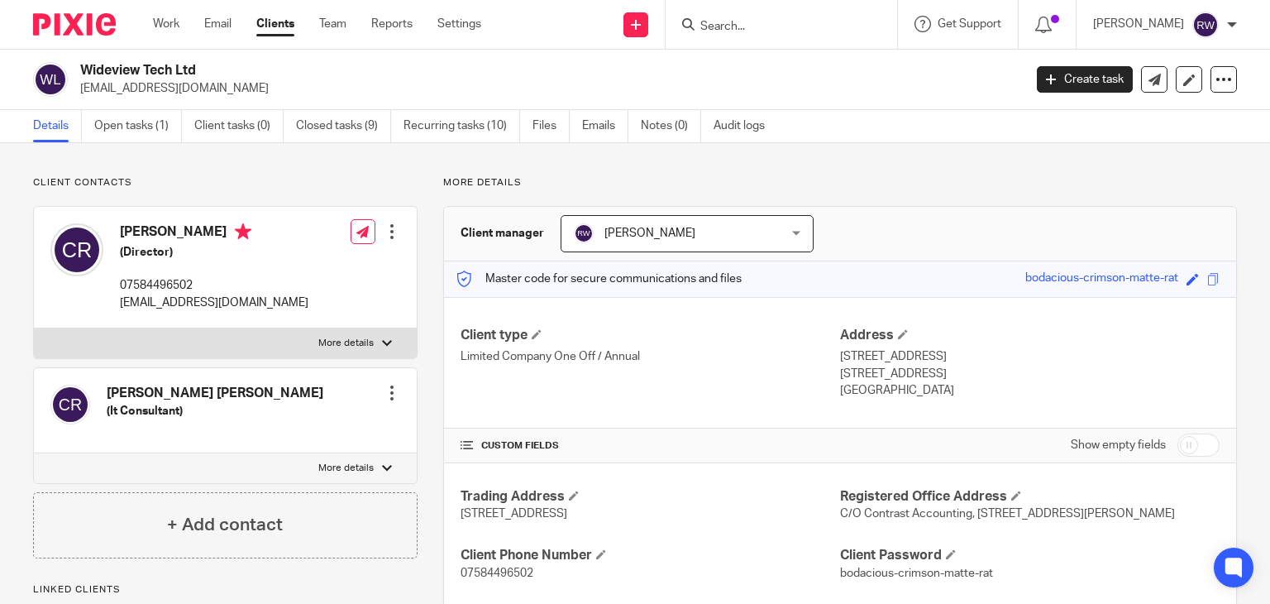
click at [155, 127] on link "Open tasks (1)" at bounding box center [138, 126] width 88 height 32
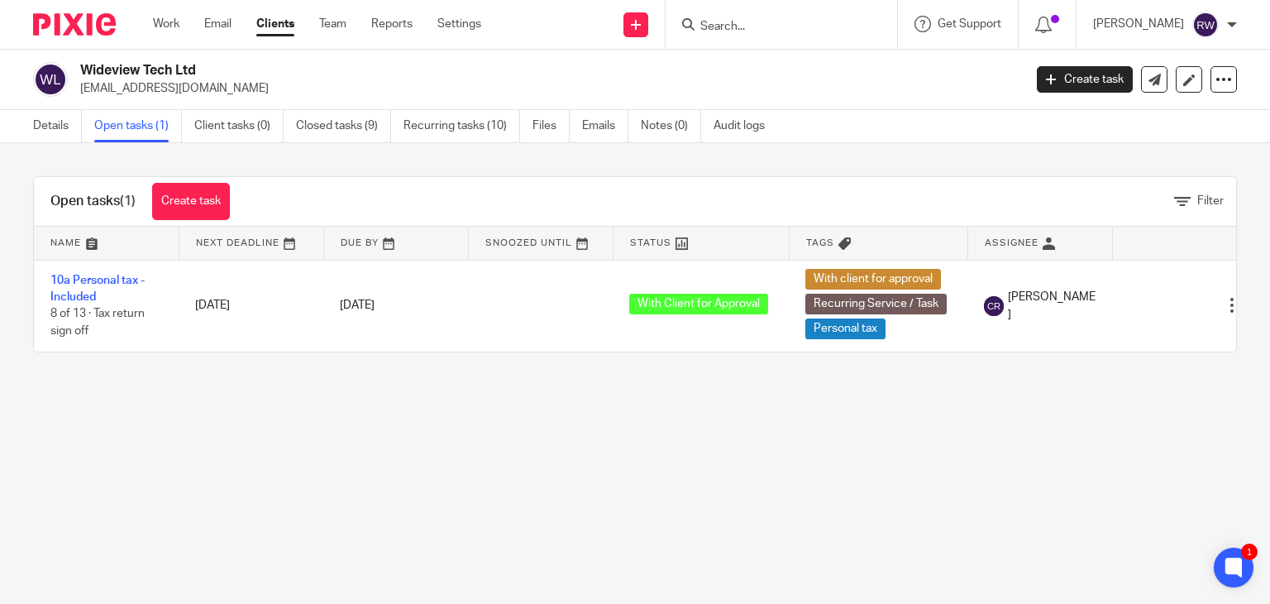
click at [758, 24] on input "Search" at bounding box center [773, 27] width 149 height 15
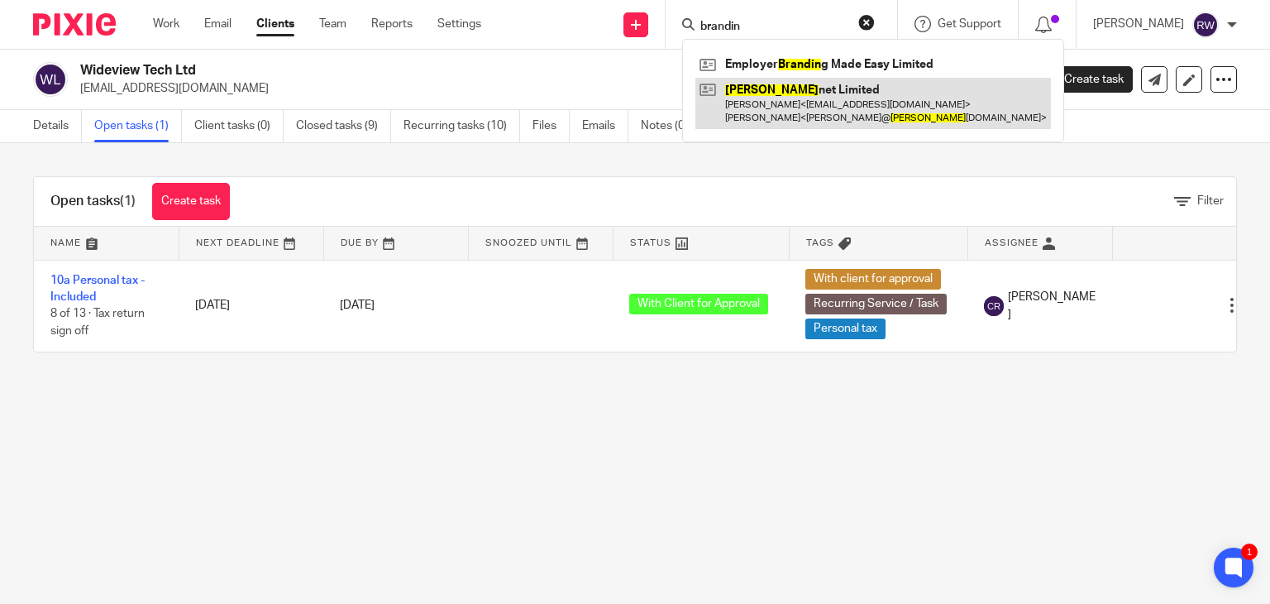
type input "brandin"
click at [820, 121] on link at bounding box center [873, 103] width 356 height 51
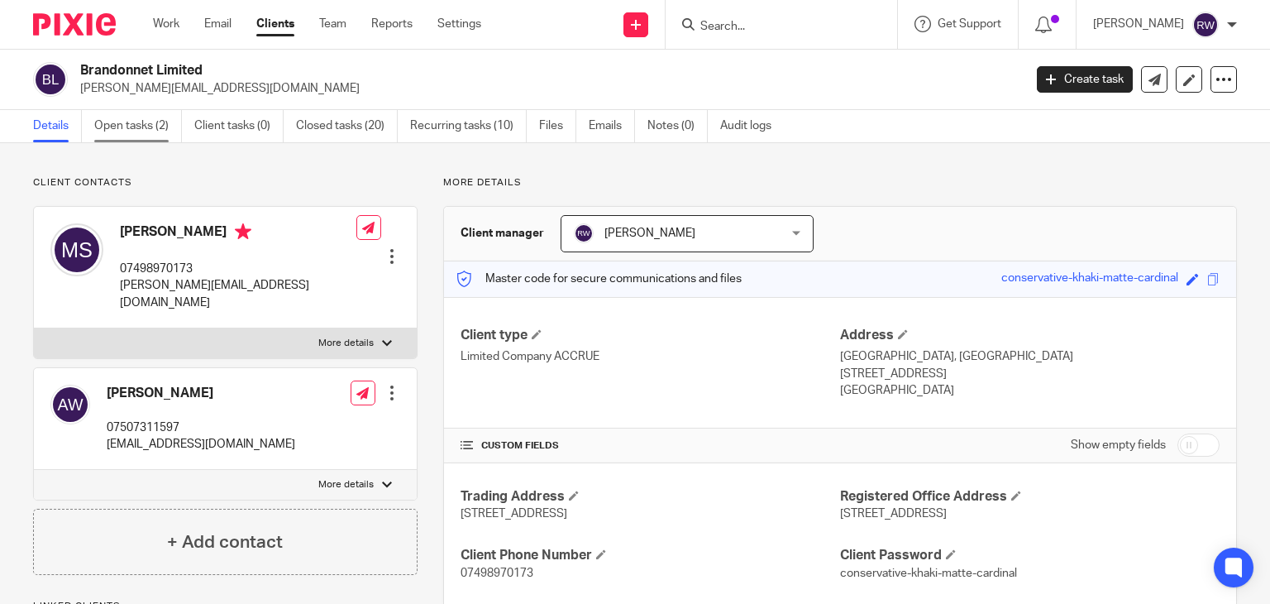
click at [176, 123] on link "Open tasks (2)" at bounding box center [138, 126] width 88 height 32
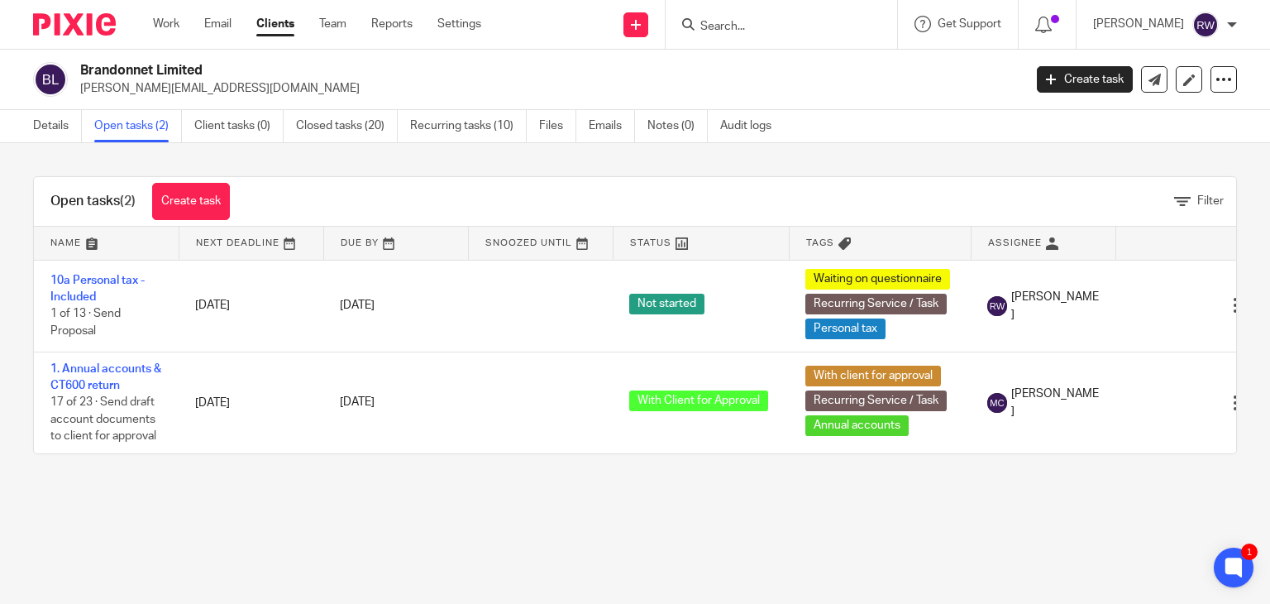
click at [821, 27] on input "Search" at bounding box center [773, 27] width 149 height 15
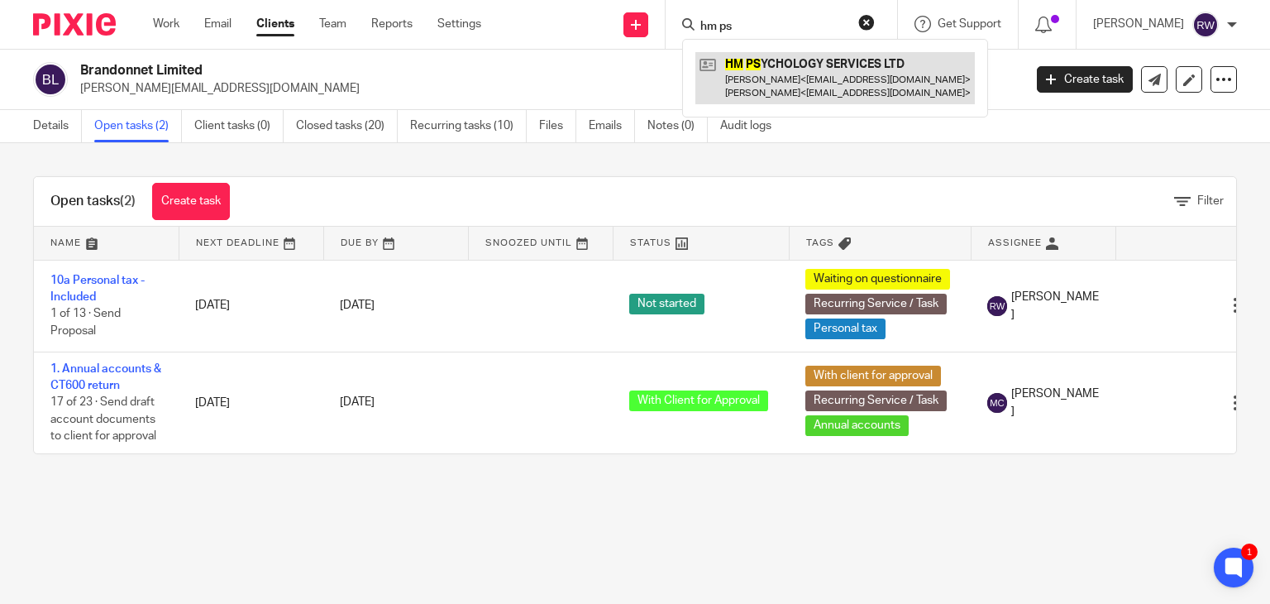
type input "hm ps"
click at [811, 67] on link at bounding box center [835, 77] width 280 height 51
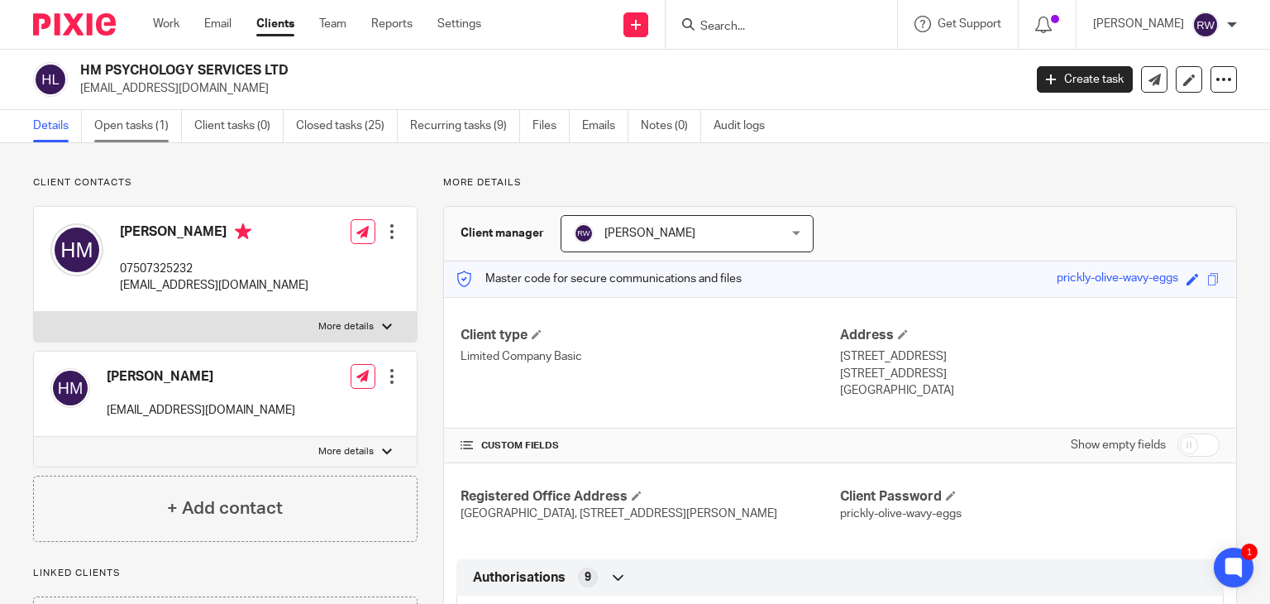
click at [151, 128] on link "Open tasks (1)" at bounding box center [138, 126] width 88 height 32
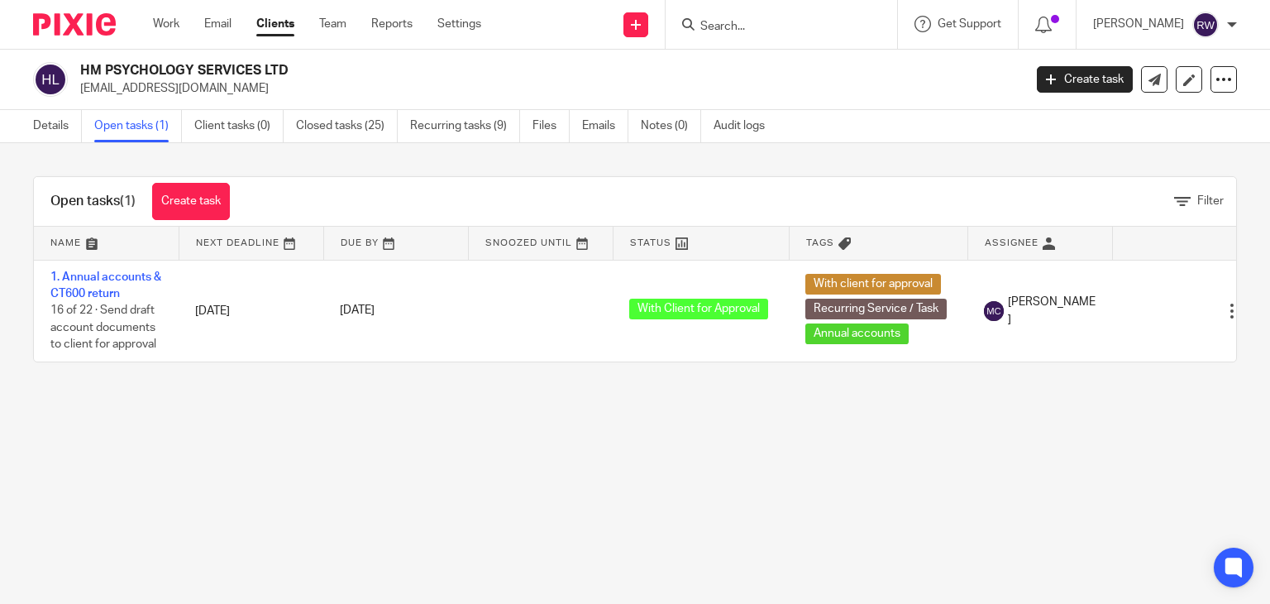
click at [734, 26] on input "Search" at bounding box center [773, 27] width 149 height 15
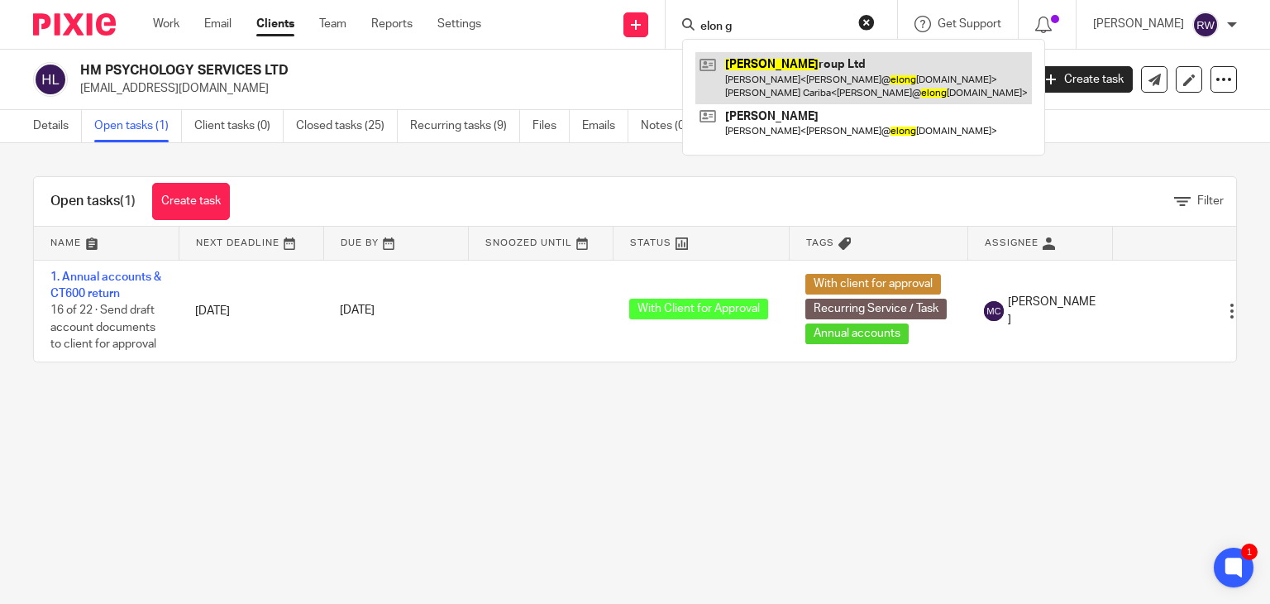
type input "elon g"
click at [793, 65] on link at bounding box center [863, 77] width 337 height 51
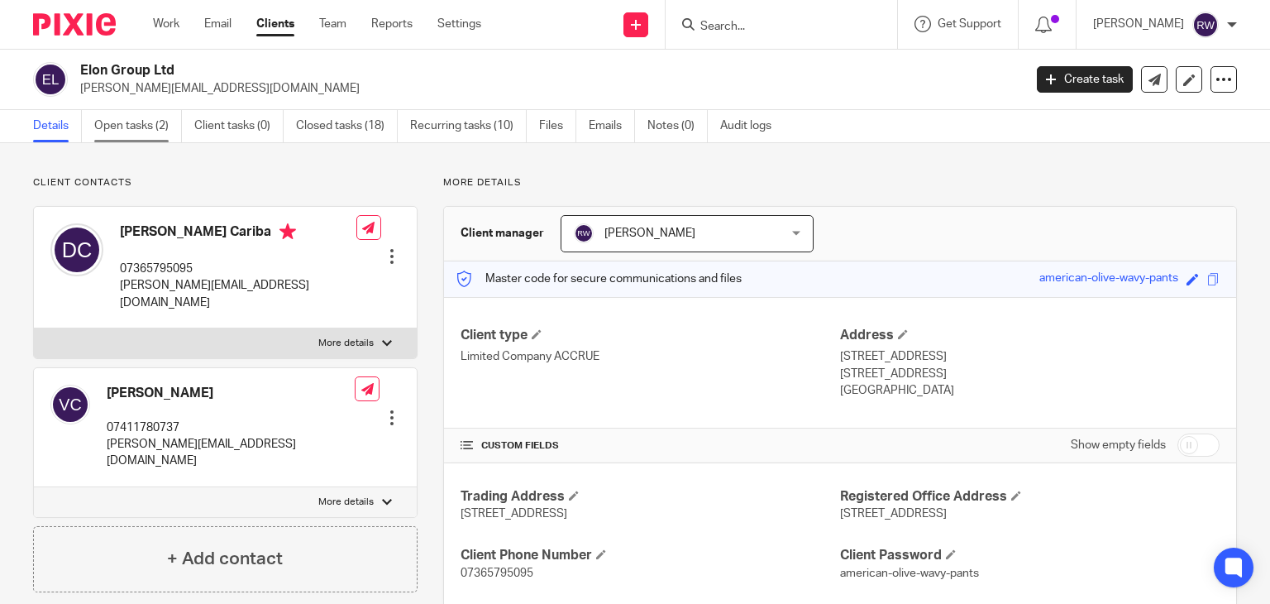
click at [169, 120] on link "Open tasks (2)" at bounding box center [138, 126] width 88 height 32
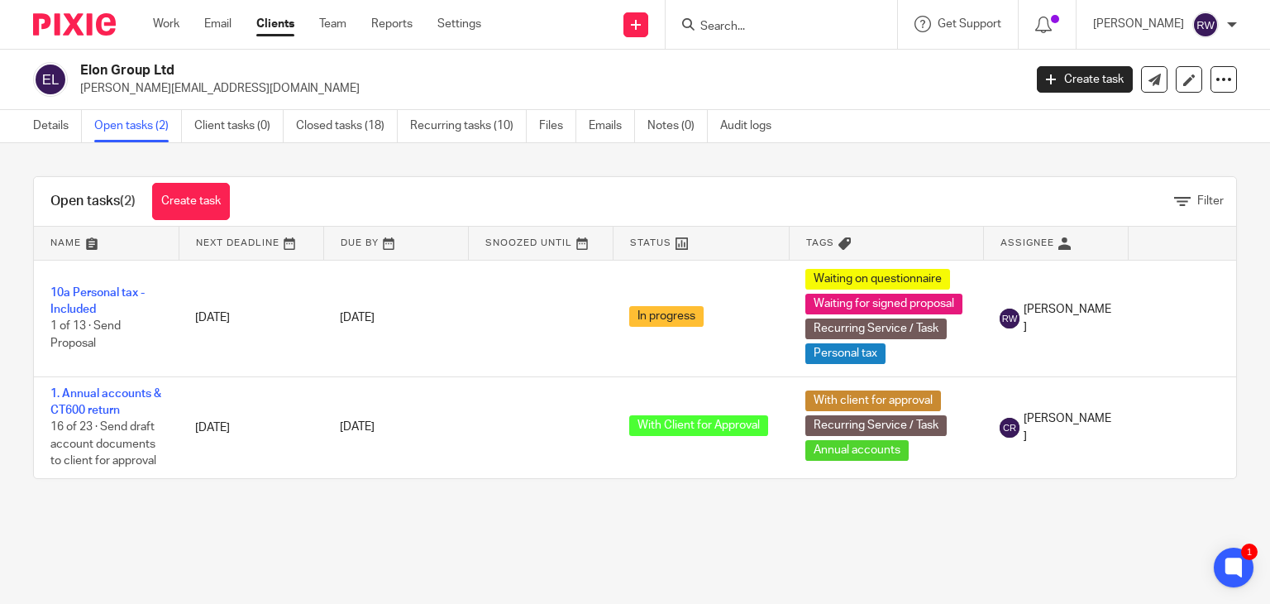
click at [789, 17] on form at bounding box center [787, 24] width 176 height 21
click at [776, 27] on input "Search" at bounding box center [773, 27] width 149 height 15
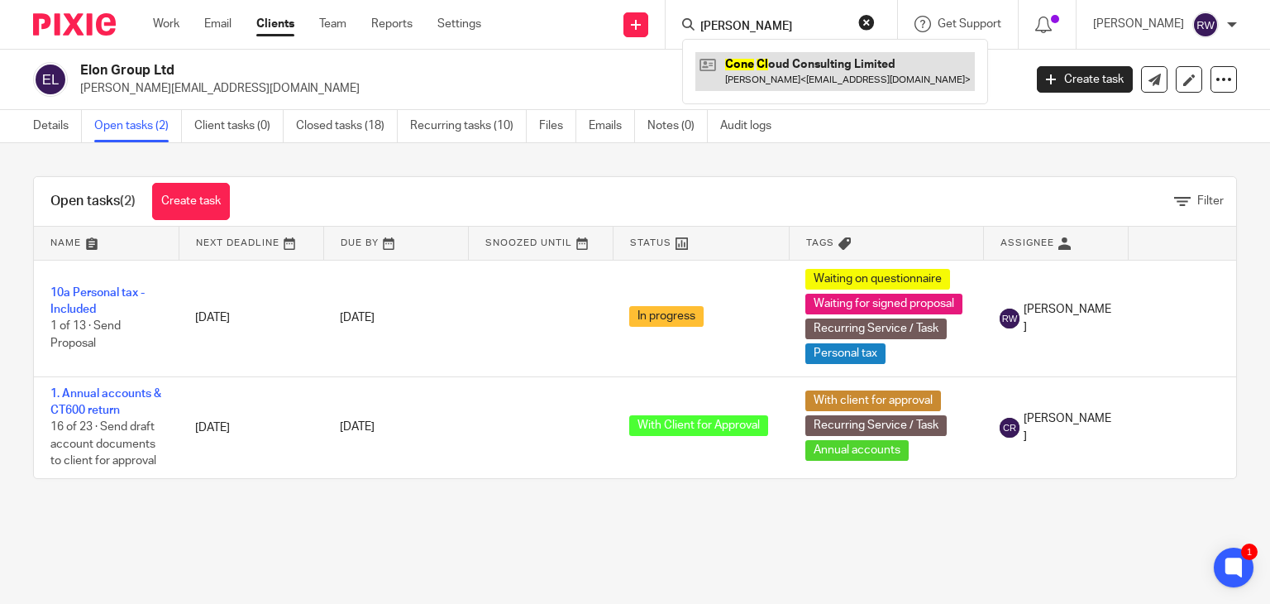
type input "cone cl"
click at [801, 87] on link at bounding box center [835, 71] width 280 height 38
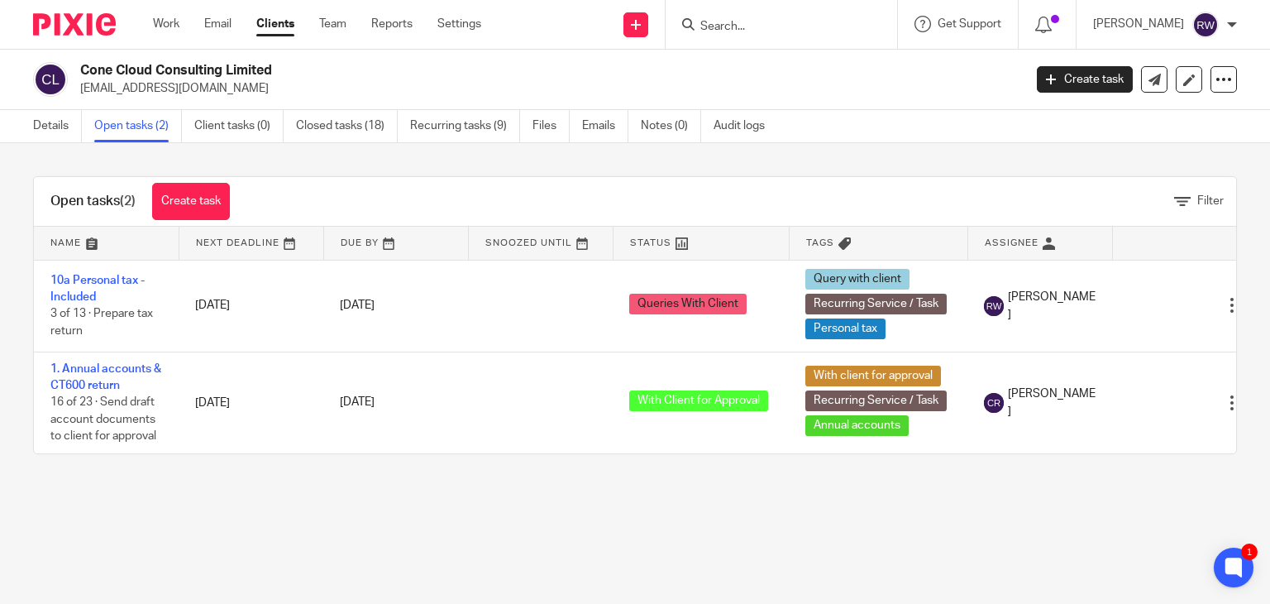
click at [753, 22] on input "Search" at bounding box center [773, 27] width 149 height 15
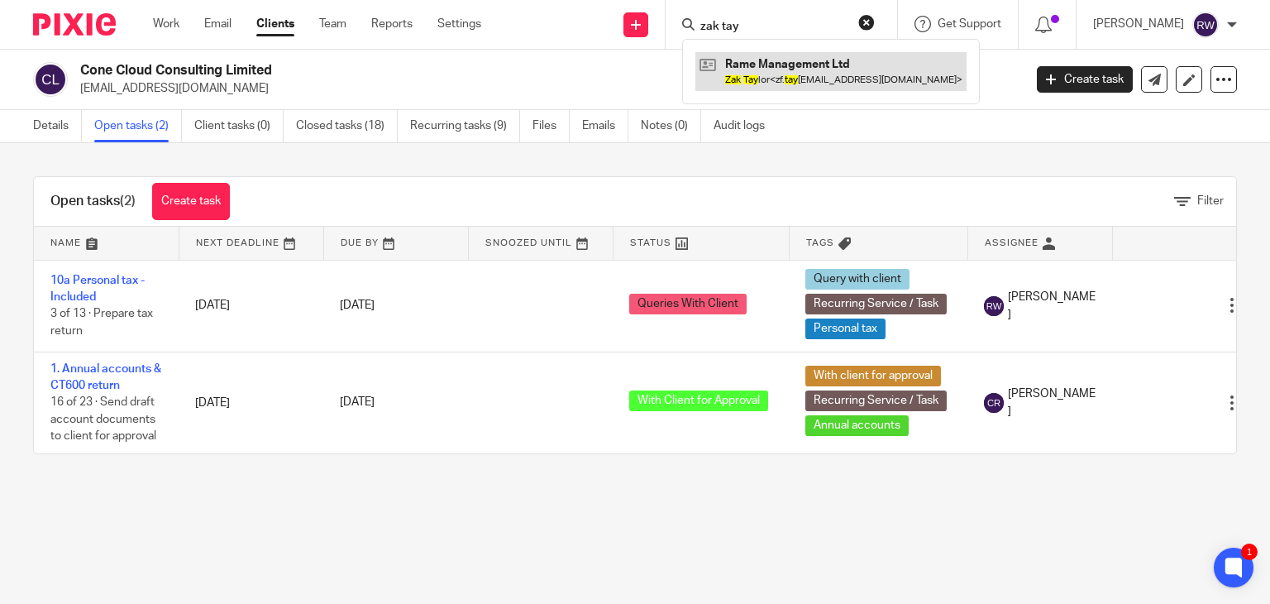
type input "zak tay"
click at [748, 70] on link at bounding box center [830, 71] width 271 height 38
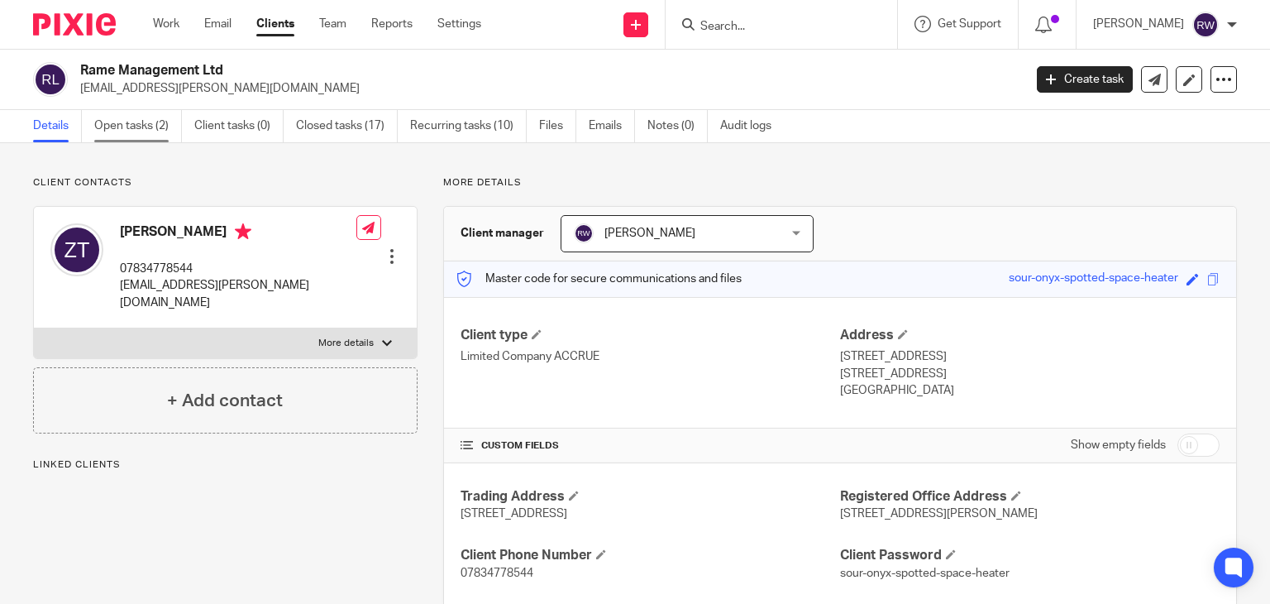
click at [121, 138] on link "Open tasks (2)" at bounding box center [138, 126] width 88 height 32
